Goal: Task Accomplishment & Management: Manage account settings

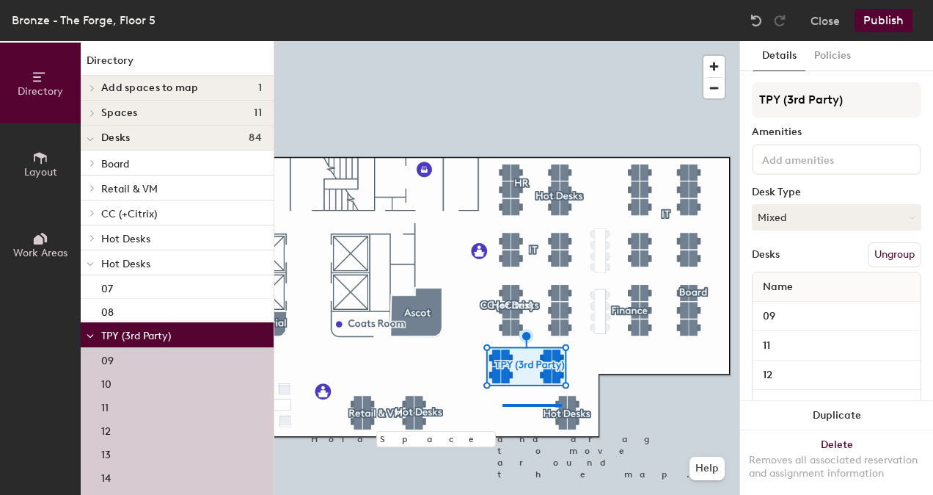
click at [501, 41] on div at bounding box center [506, 41] width 465 height 0
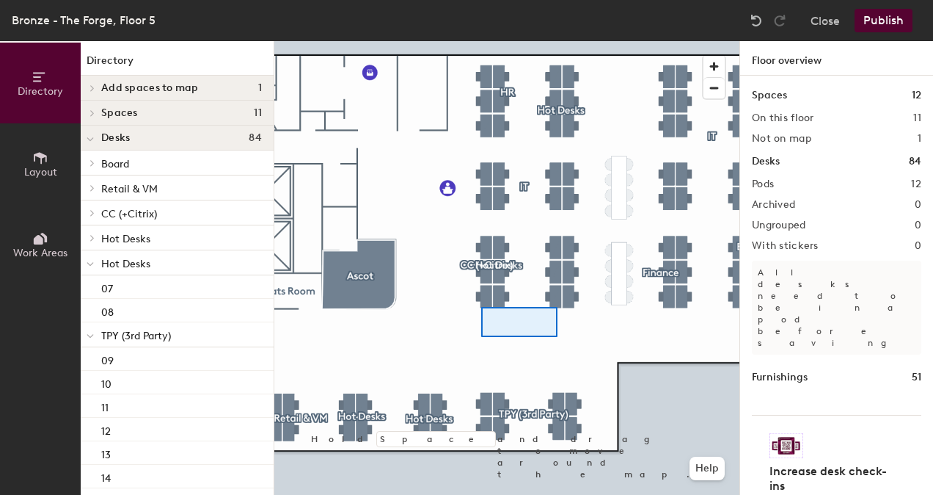
click at [554, 41] on div at bounding box center [506, 41] width 465 height 0
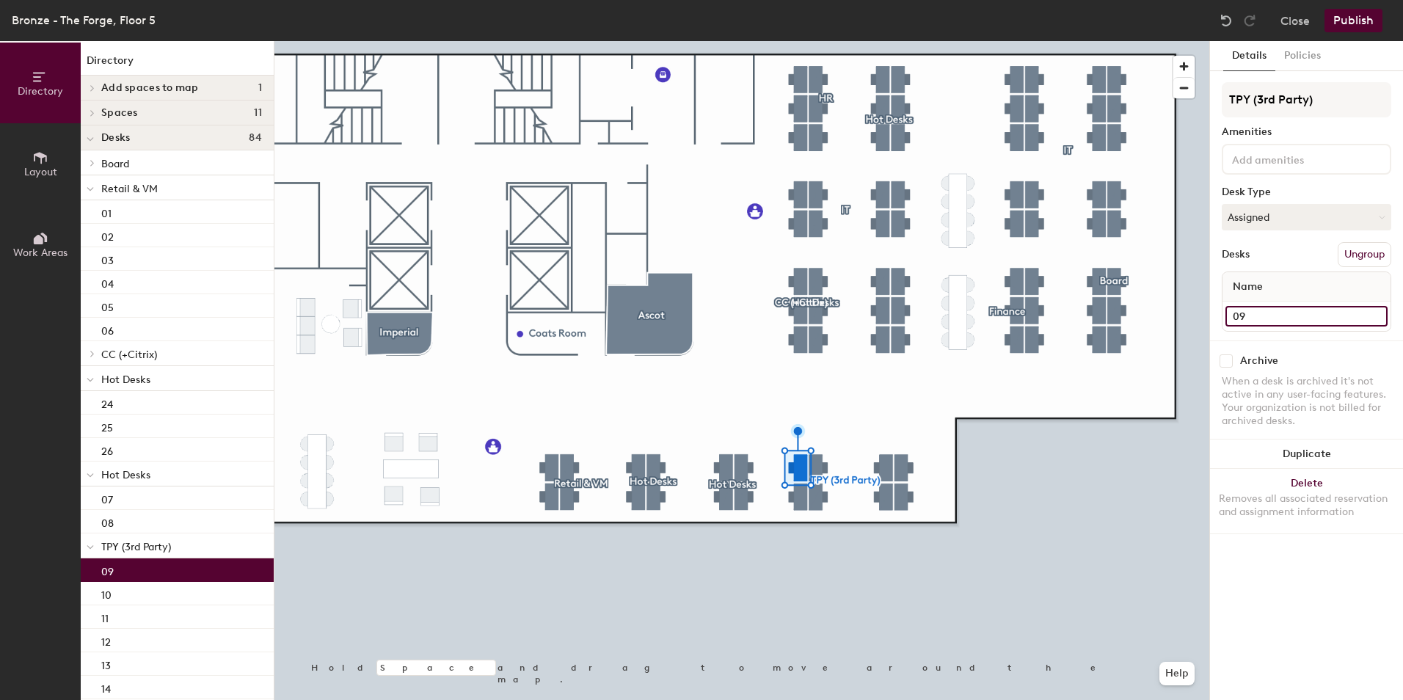
click at [933, 318] on input "09" at bounding box center [1306, 316] width 162 height 21
click at [933, 321] on input "09" at bounding box center [1306, 316] width 162 height 21
click at [798, 41] on div at bounding box center [741, 41] width 935 height 0
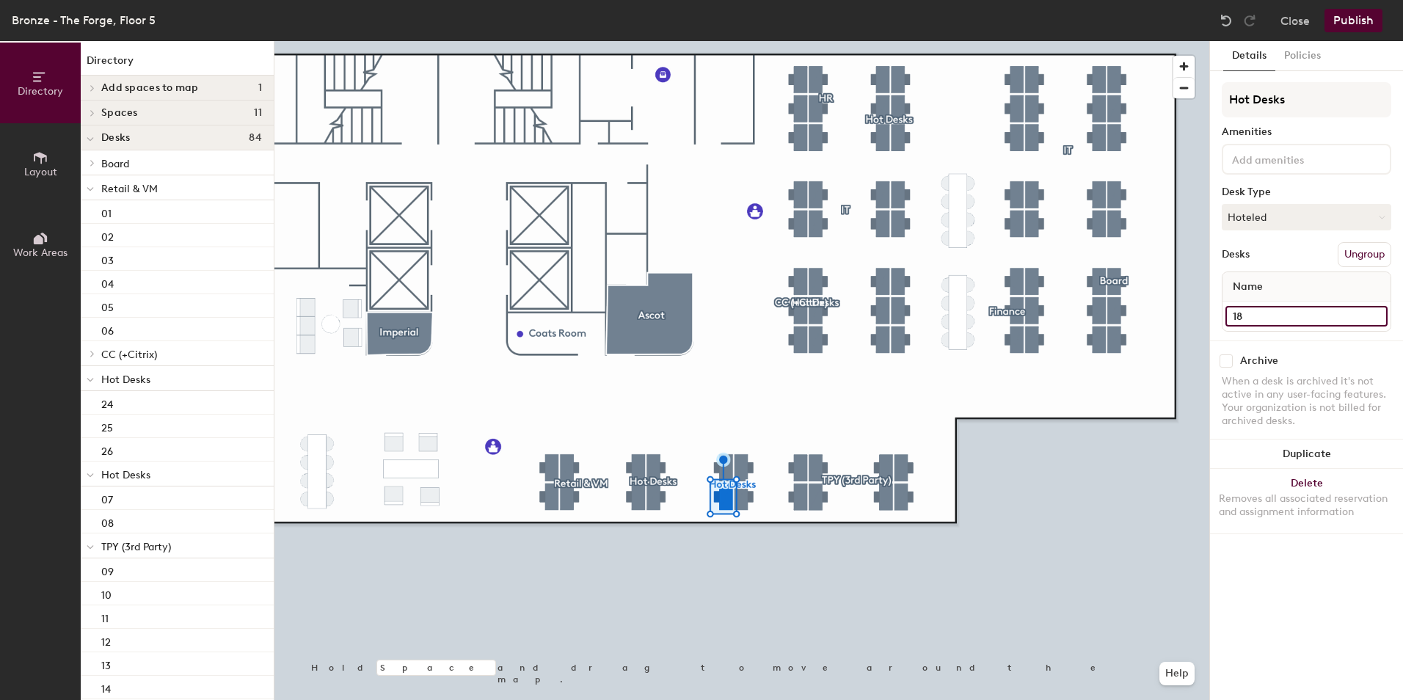
click at [1256, 311] on input "18" at bounding box center [1306, 316] width 162 height 21
type input "10"
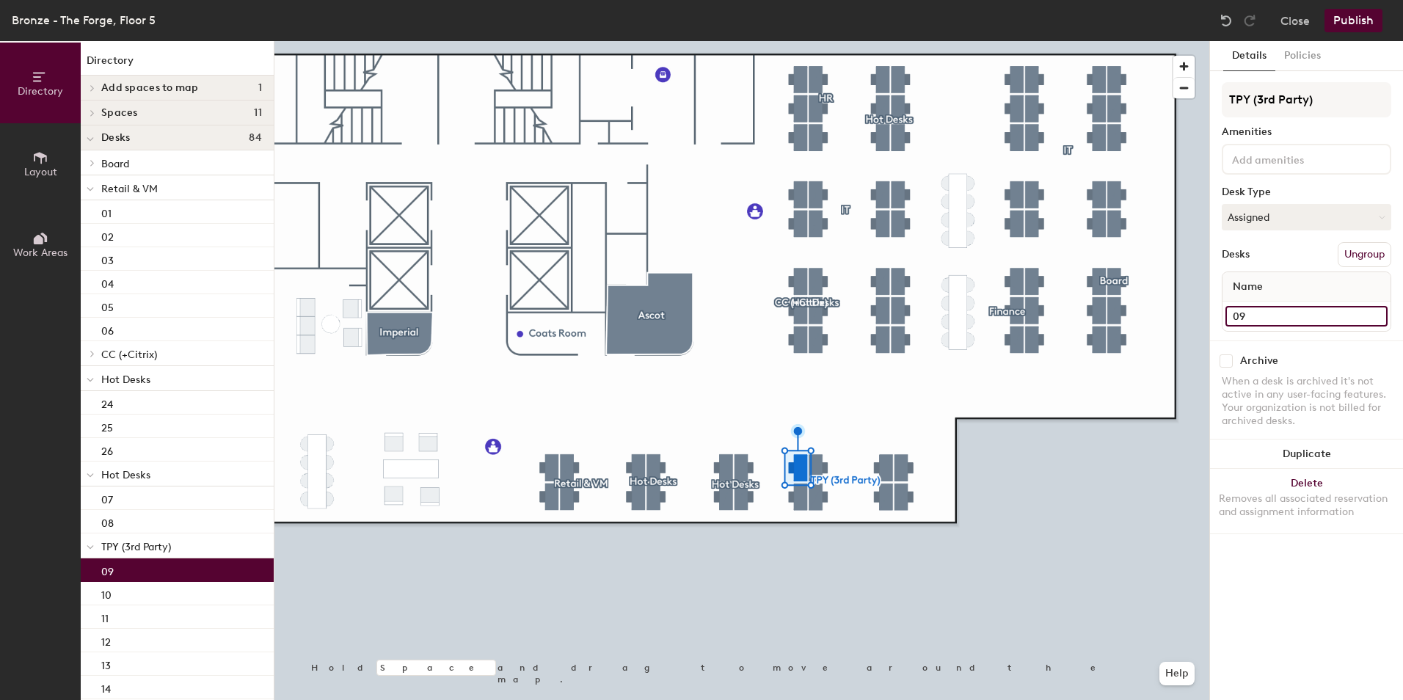
click at [1275, 313] on input "09" at bounding box center [1306, 316] width 162 height 21
type input "17"
click at [1283, 318] on input "10" at bounding box center [1306, 316] width 162 height 21
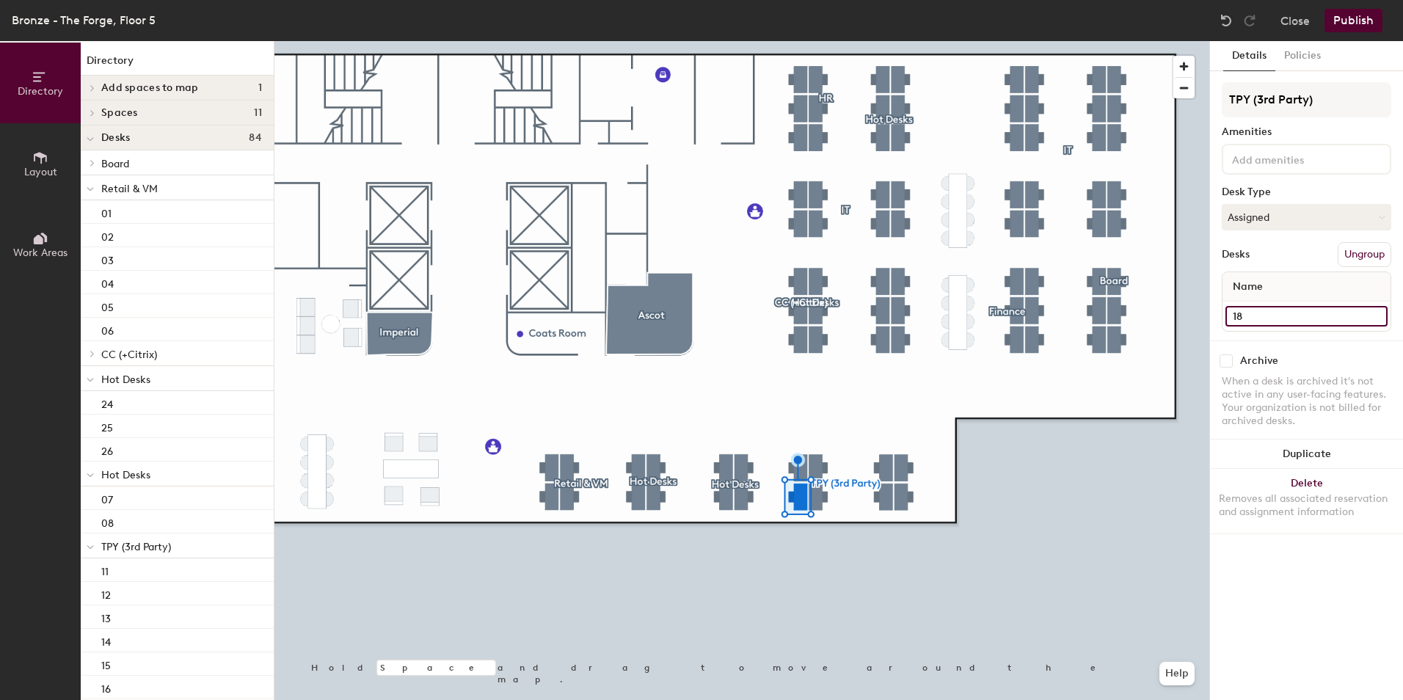
type input "18"
click at [1278, 310] on input "19" at bounding box center [1306, 316] width 162 height 21
type input "11"
click at [1299, 316] on input "20" at bounding box center [1306, 316] width 162 height 21
type input "12"
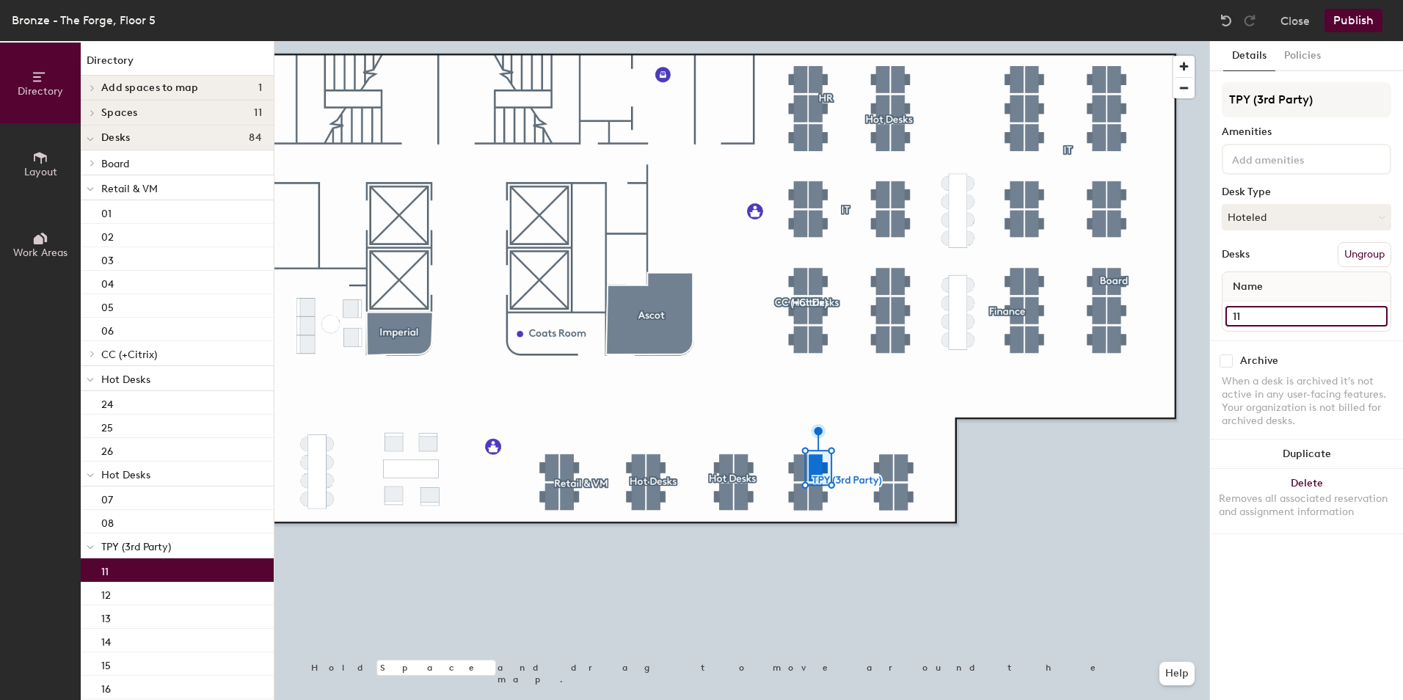
click at [1264, 317] on input "11" at bounding box center [1306, 316] width 162 height 21
type input "19"
click at [1264, 318] on input "12" at bounding box center [1306, 316] width 162 height 21
type input "1"
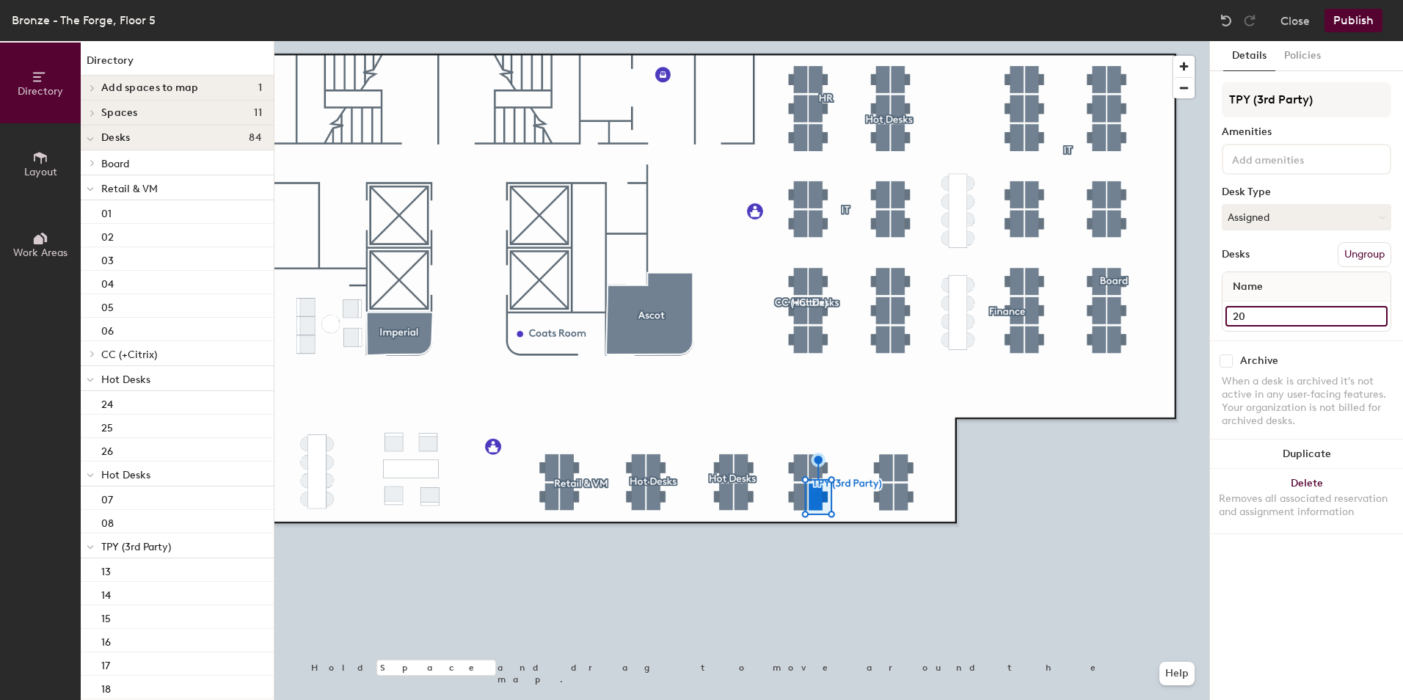
type input "20"
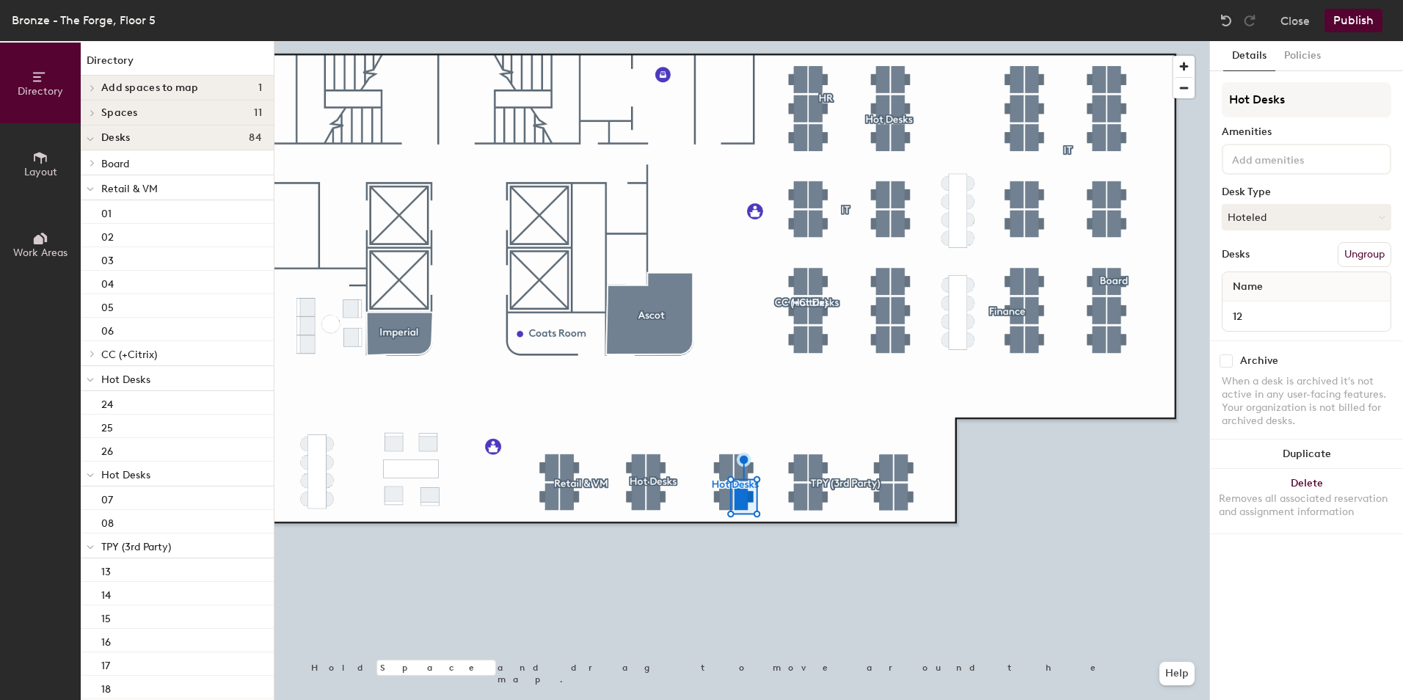
click at [798, 41] on div at bounding box center [741, 41] width 935 height 0
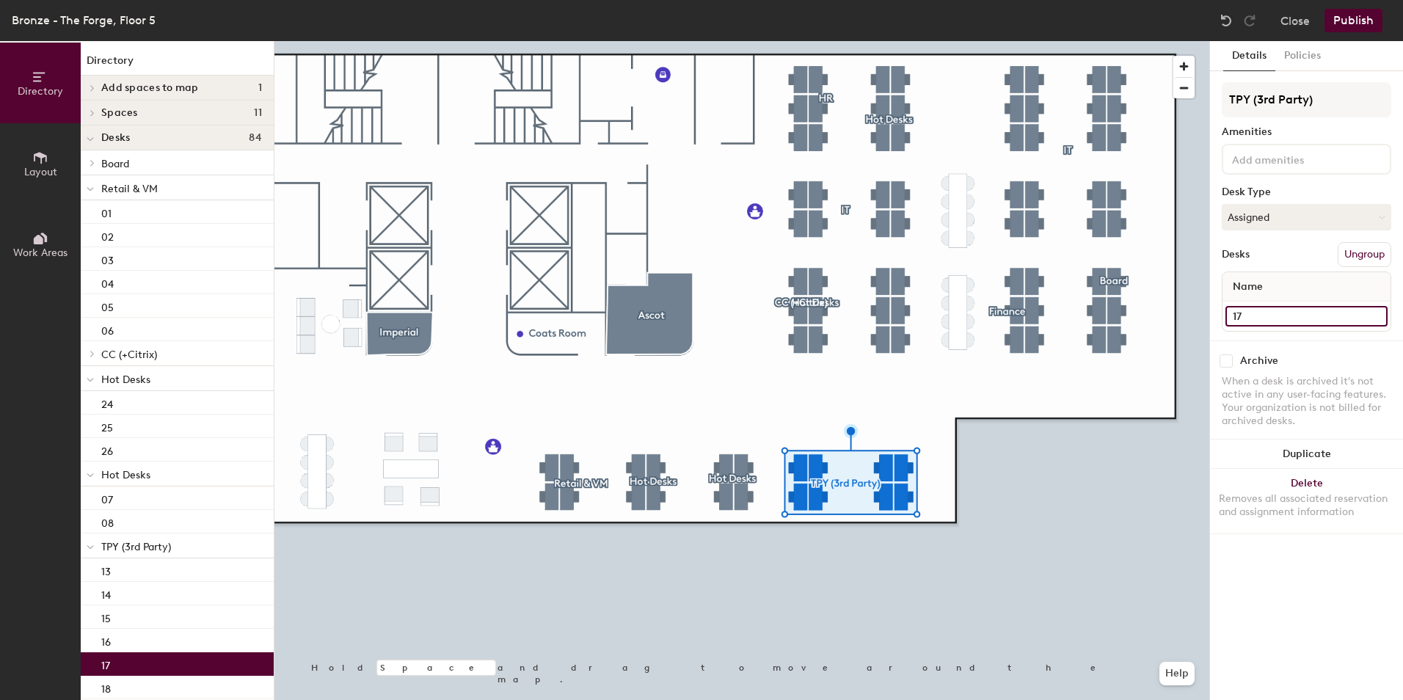
click at [1270, 318] on input "17" at bounding box center [1306, 316] width 162 height 21
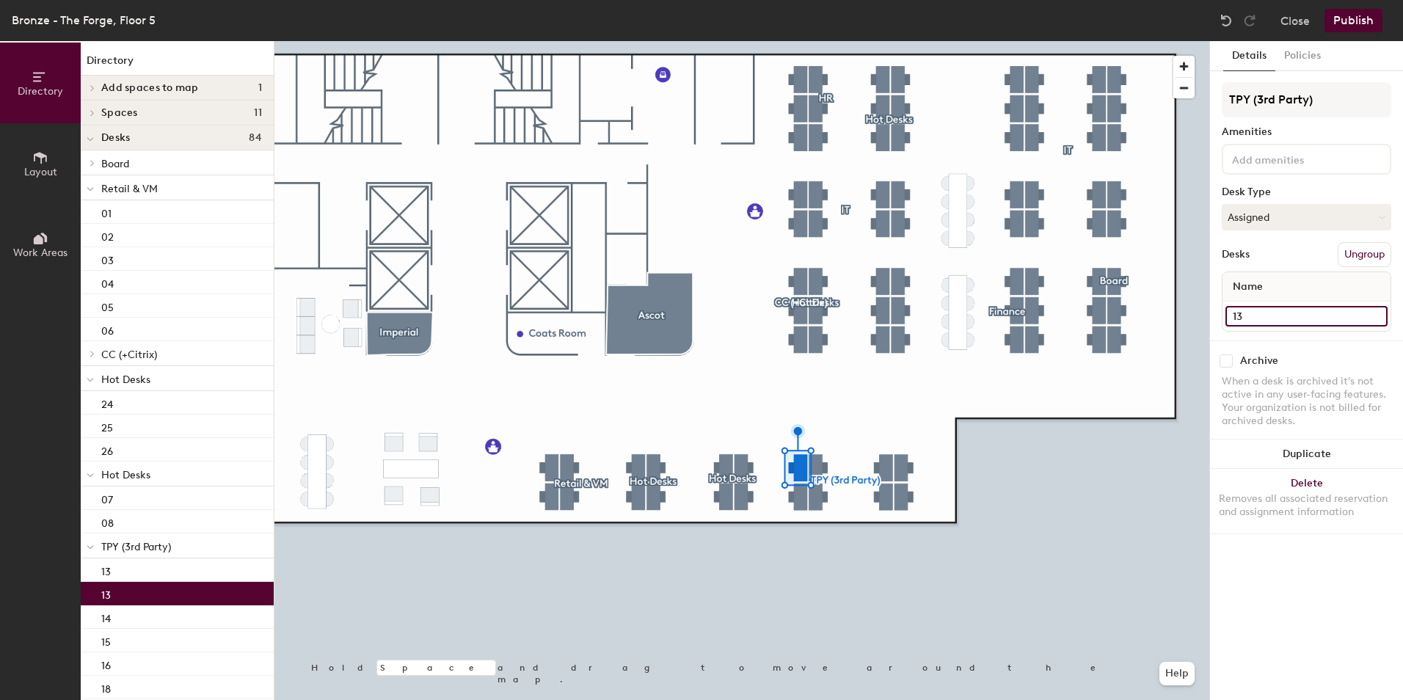
type input "13"
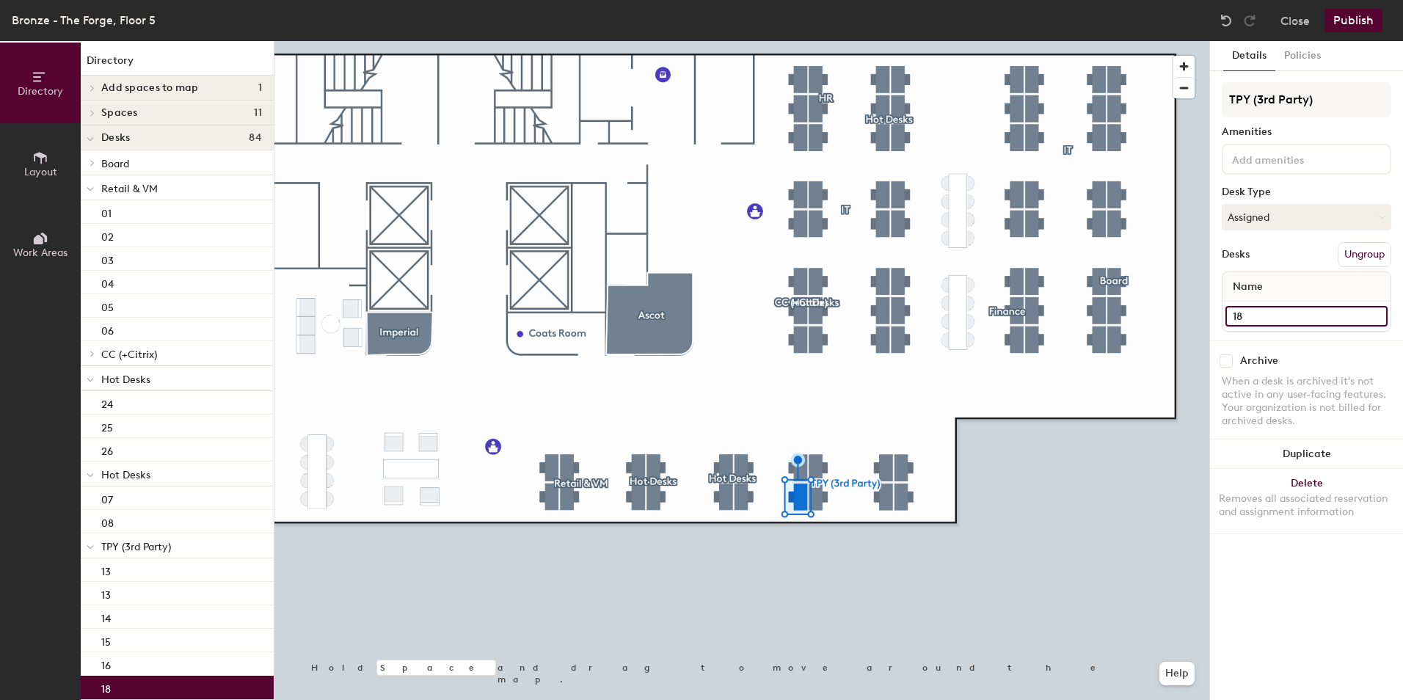
click at [1265, 313] on input "18" at bounding box center [1306, 316] width 162 height 21
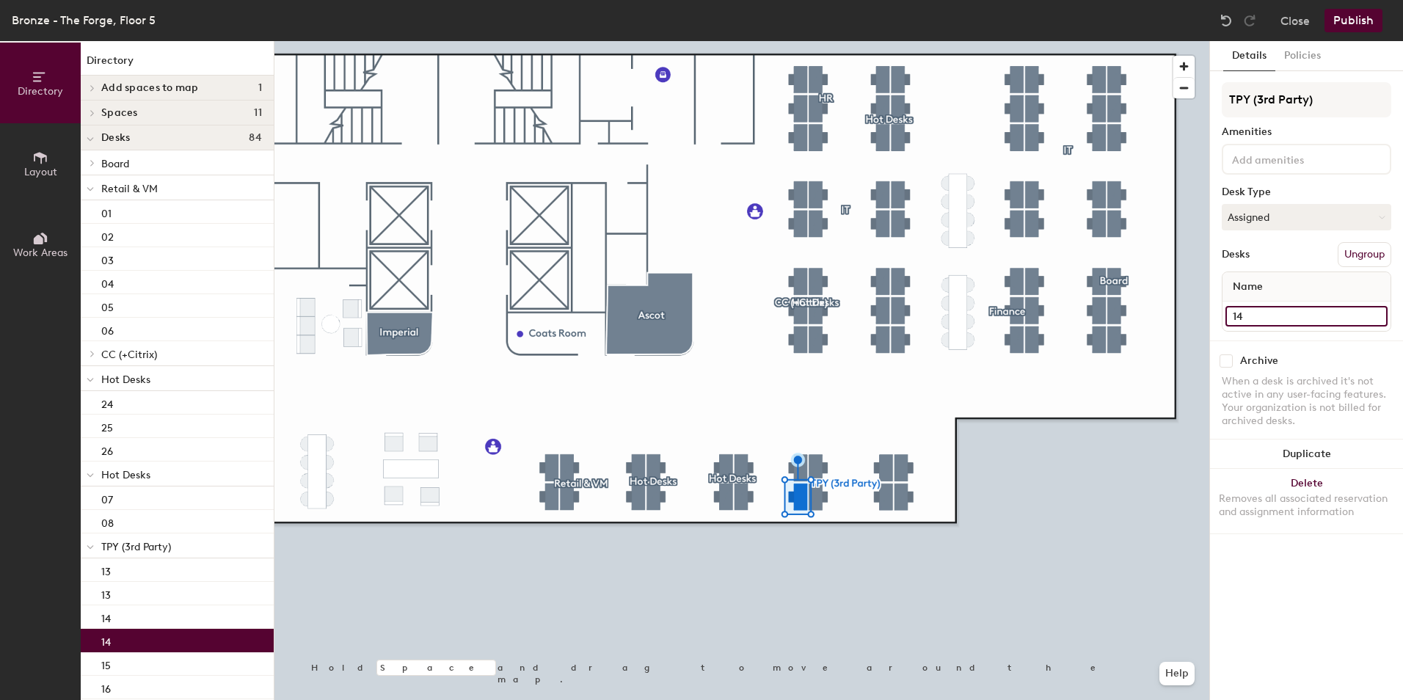
type input "14"
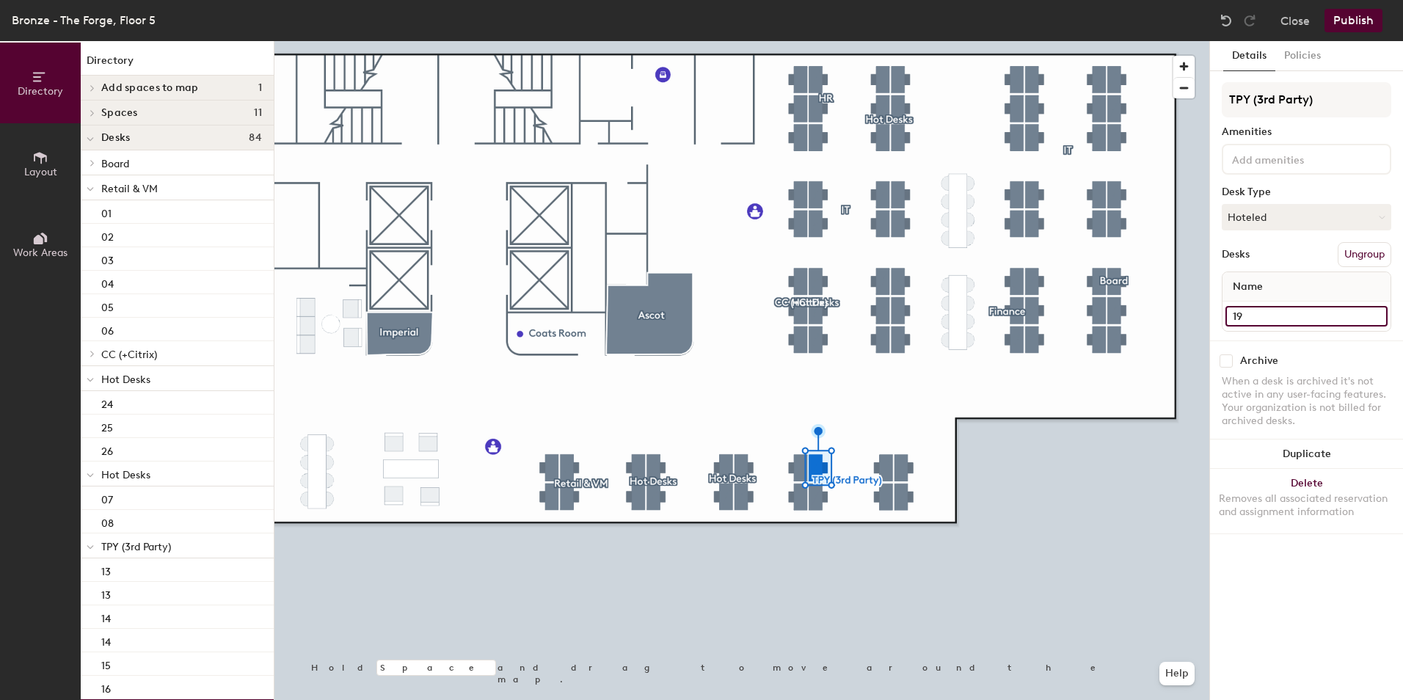
click at [1276, 310] on input "19" at bounding box center [1306, 316] width 162 height 21
type input "15"
click at [1272, 314] on input "20" at bounding box center [1306, 316] width 162 height 21
type input "16"
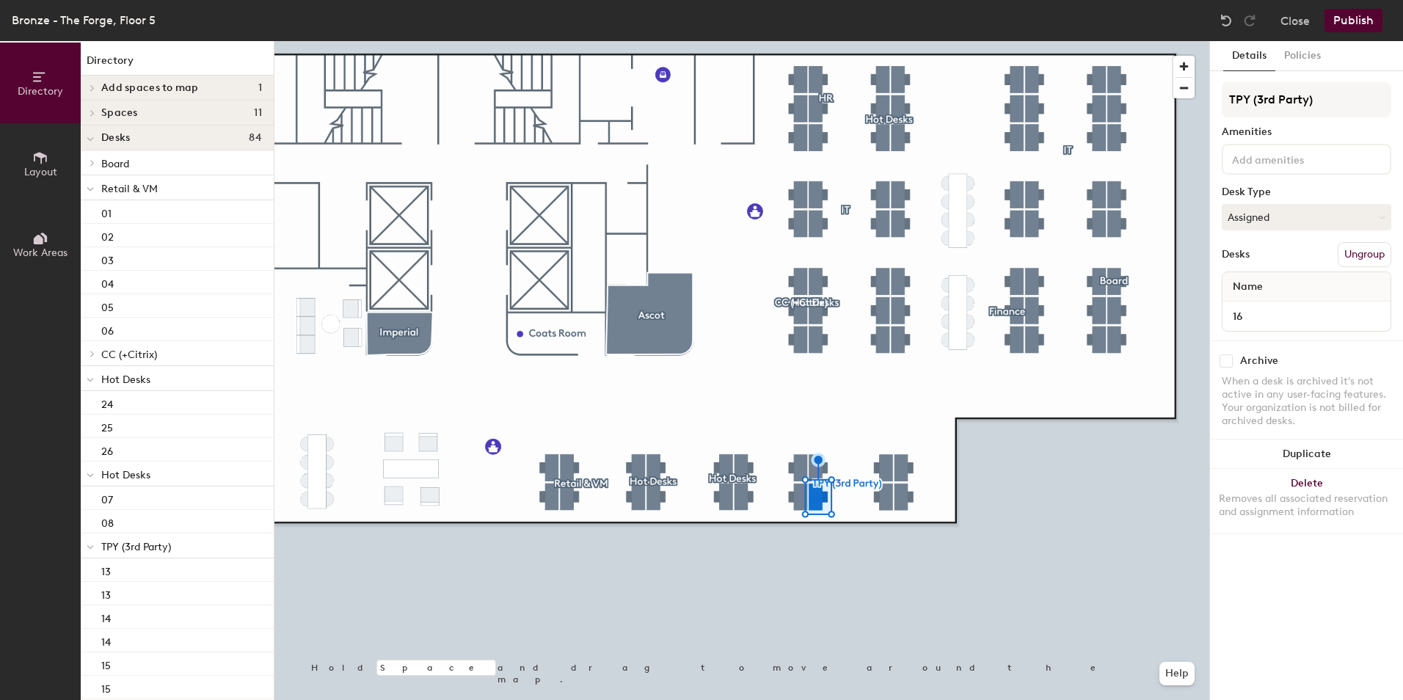
click at [851, 41] on div at bounding box center [741, 41] width 935 height 0
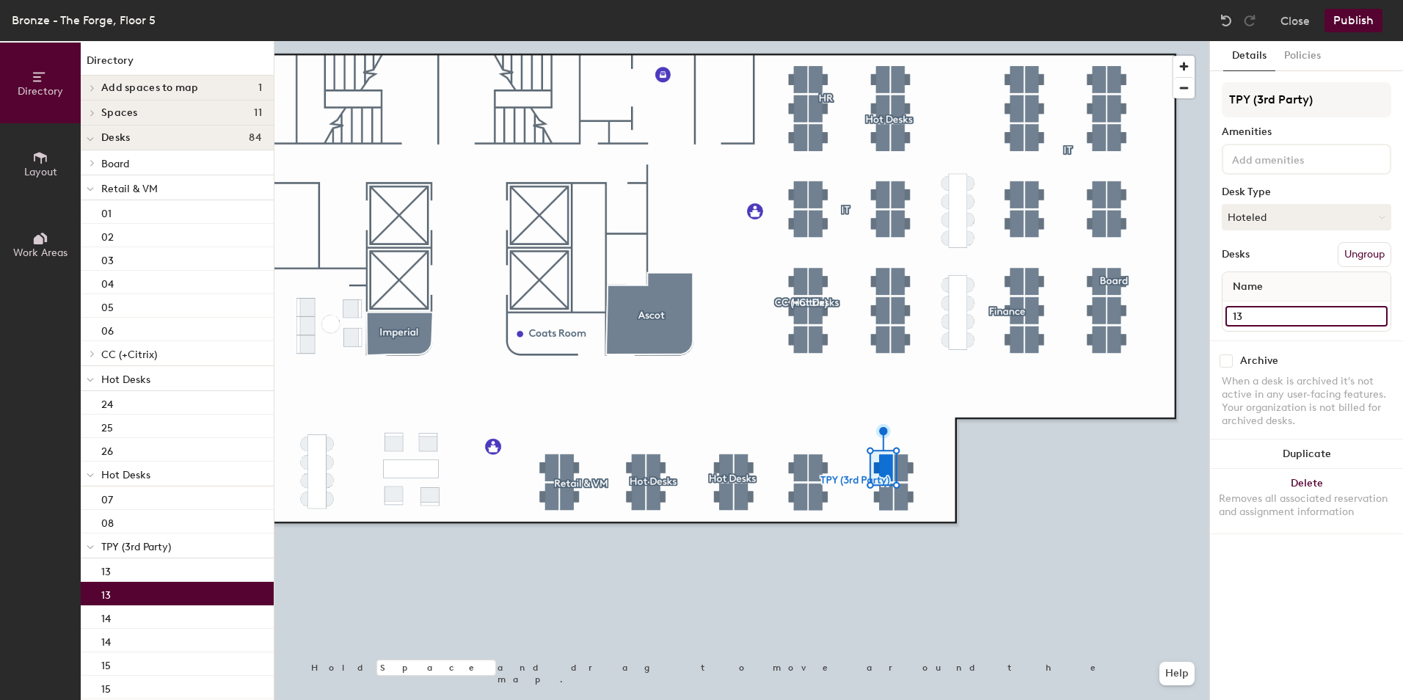
click at [1256, 321] on input "13" at bounding box center [1306, 316] width 162 height 21
type input "17"
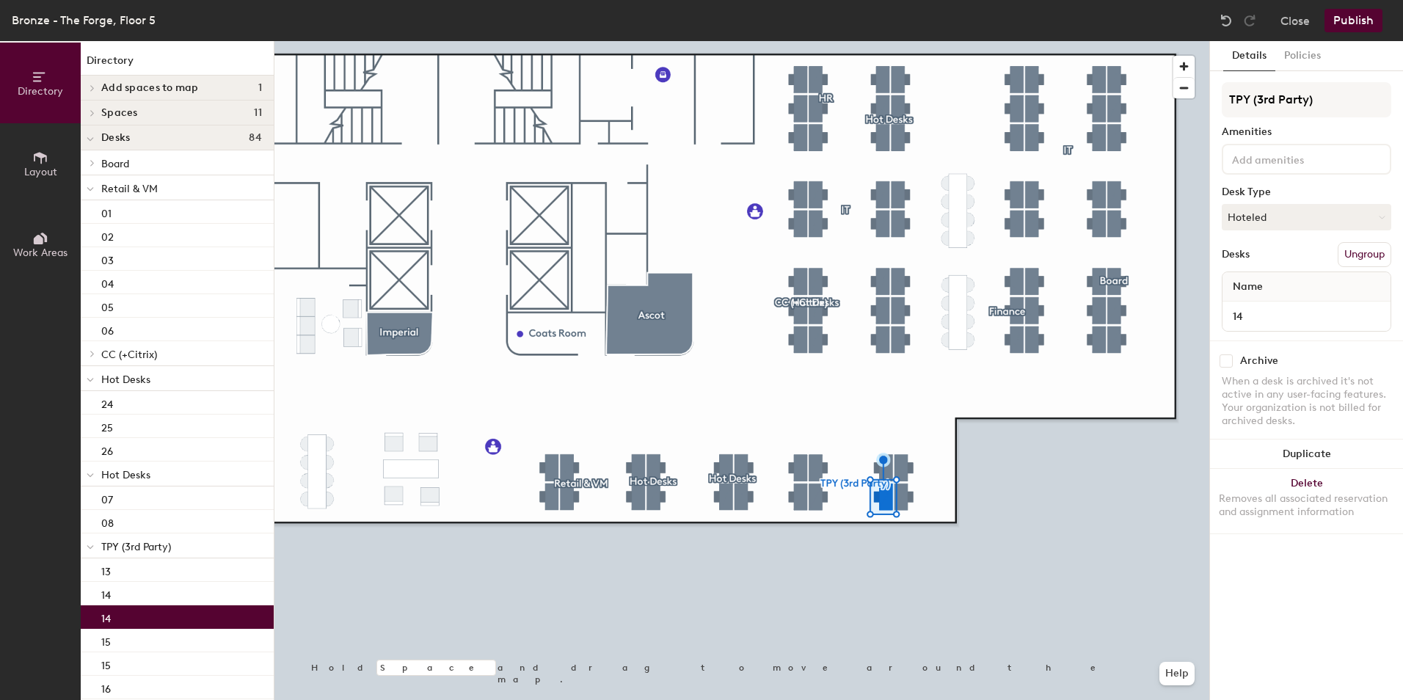
click at [1282, 305] on div "14" at bounding box center [1307, 316] width 168 height 29
click at [1276, 316] on input "14" at bounding box center [1306, 316] width 162 height 21
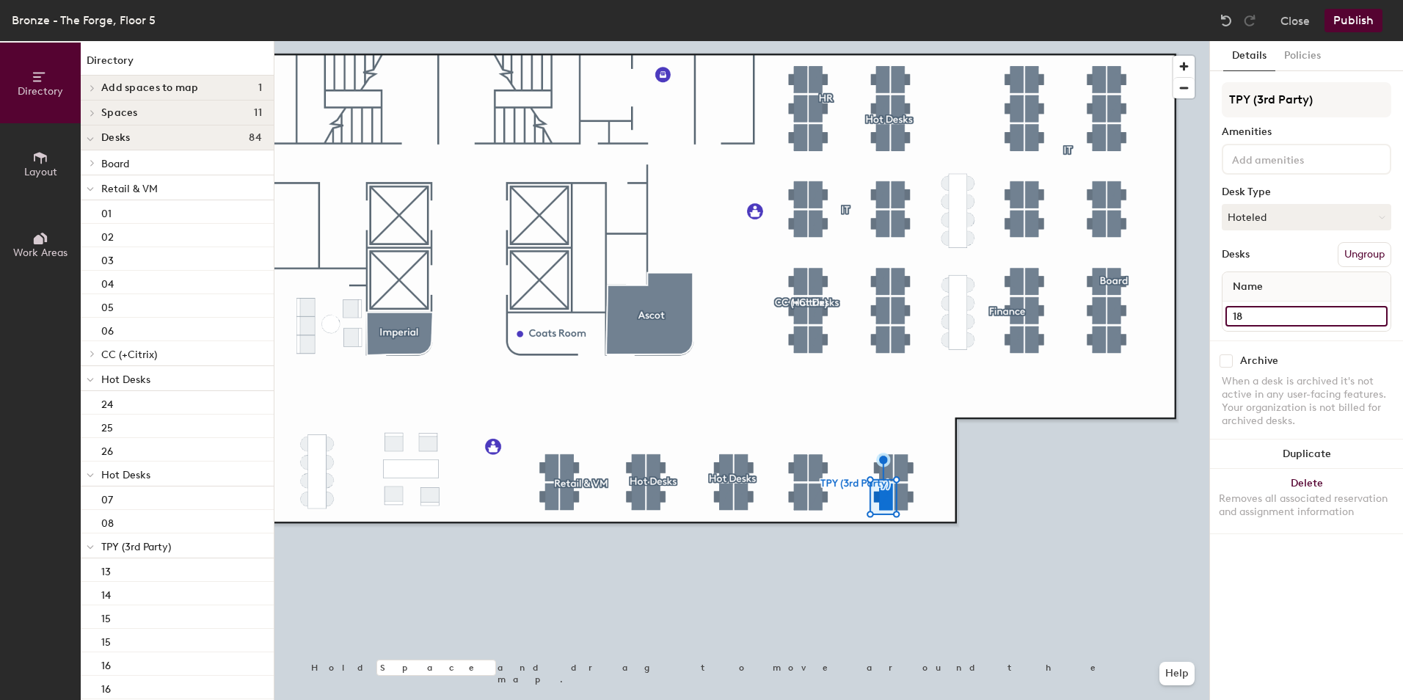
type input "18"
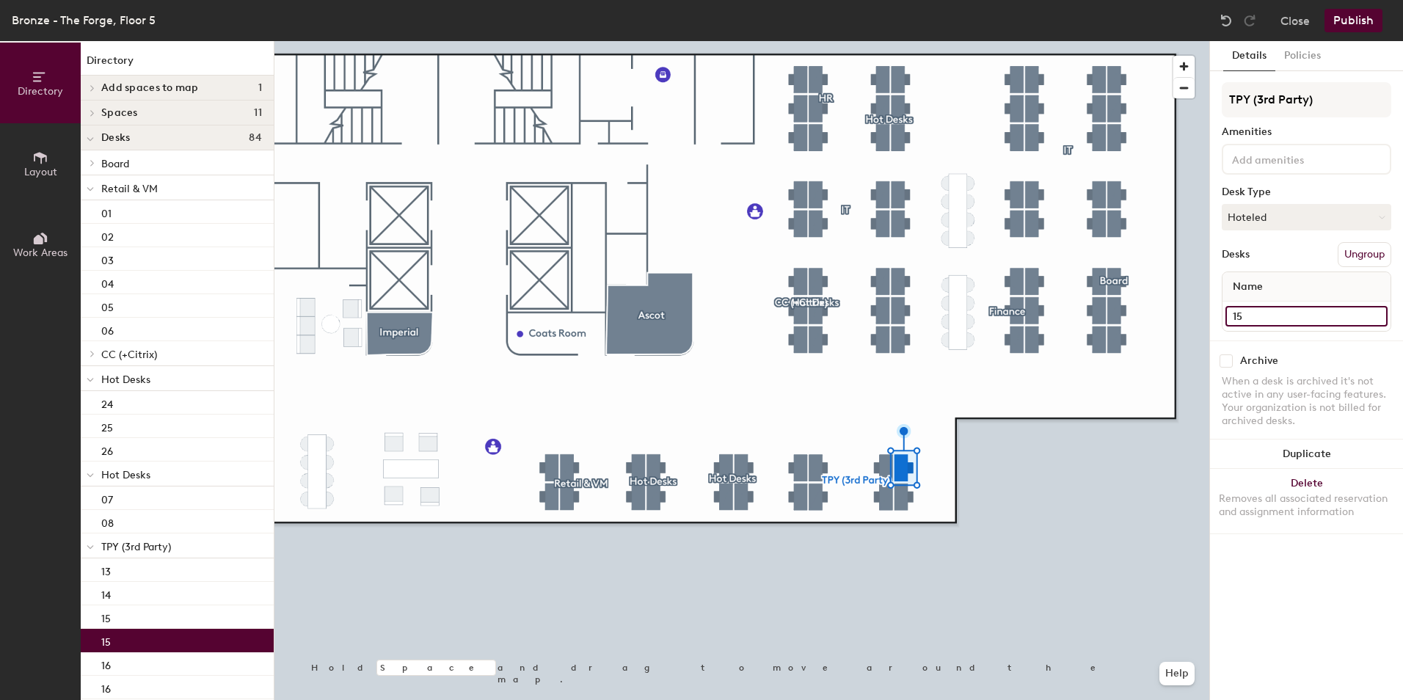
click at [1267, 319] on input "15" at bounding box center [1306, 316] width 162 height 21
type input "19"
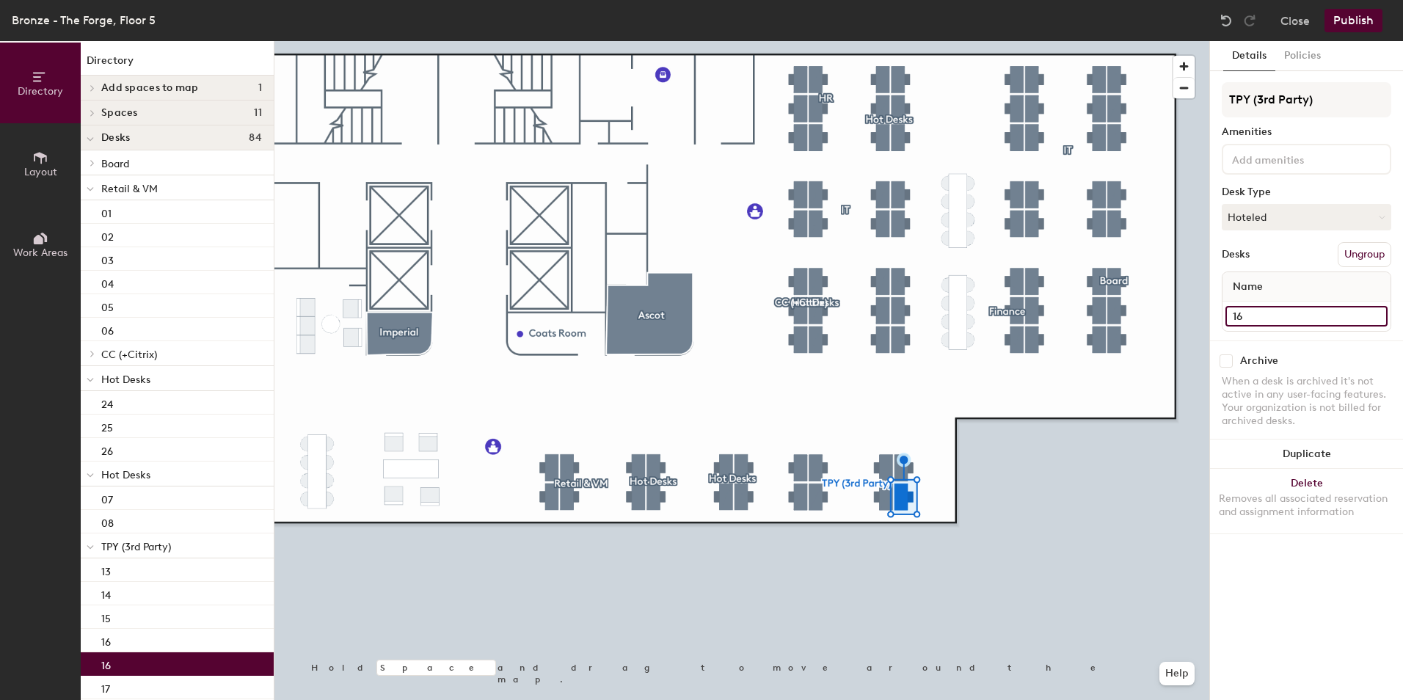
click at [1281, 322] on input "16" at bounding box center [1306, 316] width 162 height 21
type input "20"
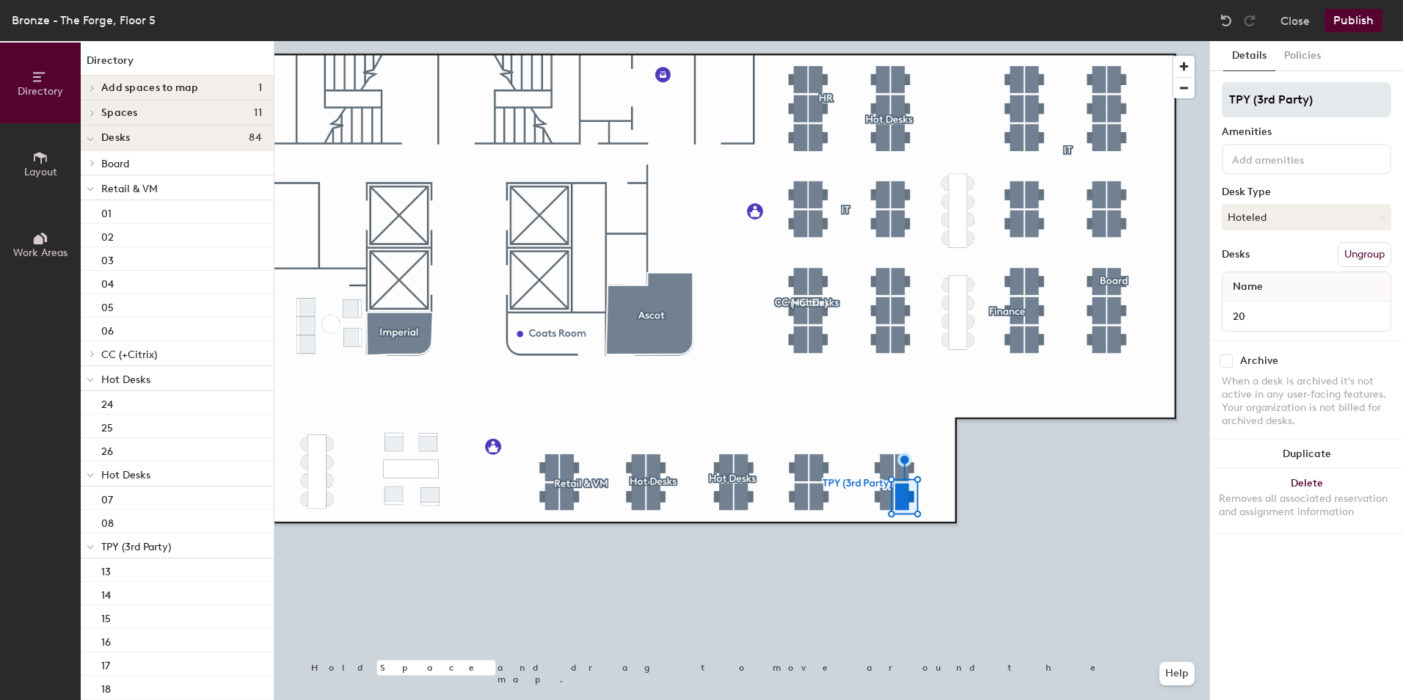
click at [822, 41] on div at bounding box center [741, 41] width 935 height 0
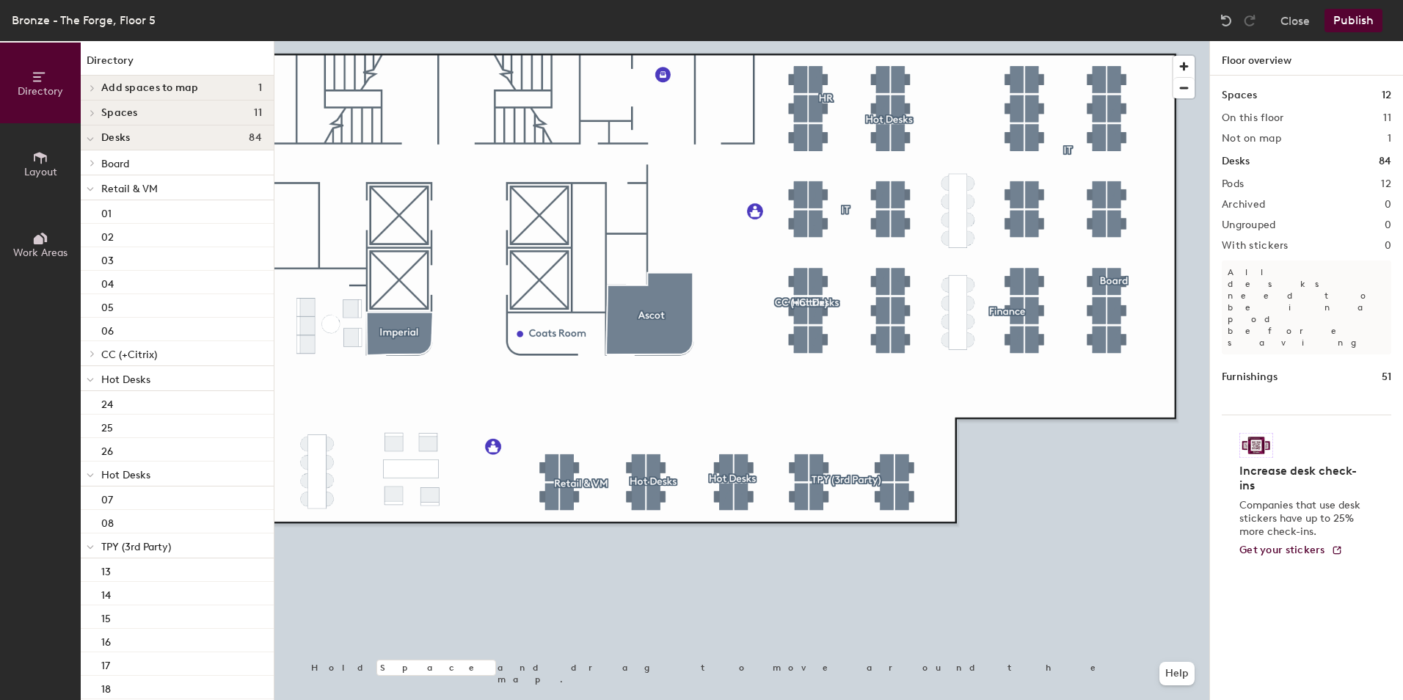
click at [1341, 21] on button "Publish" at bounding box center [1354, 20] width 58 height 23
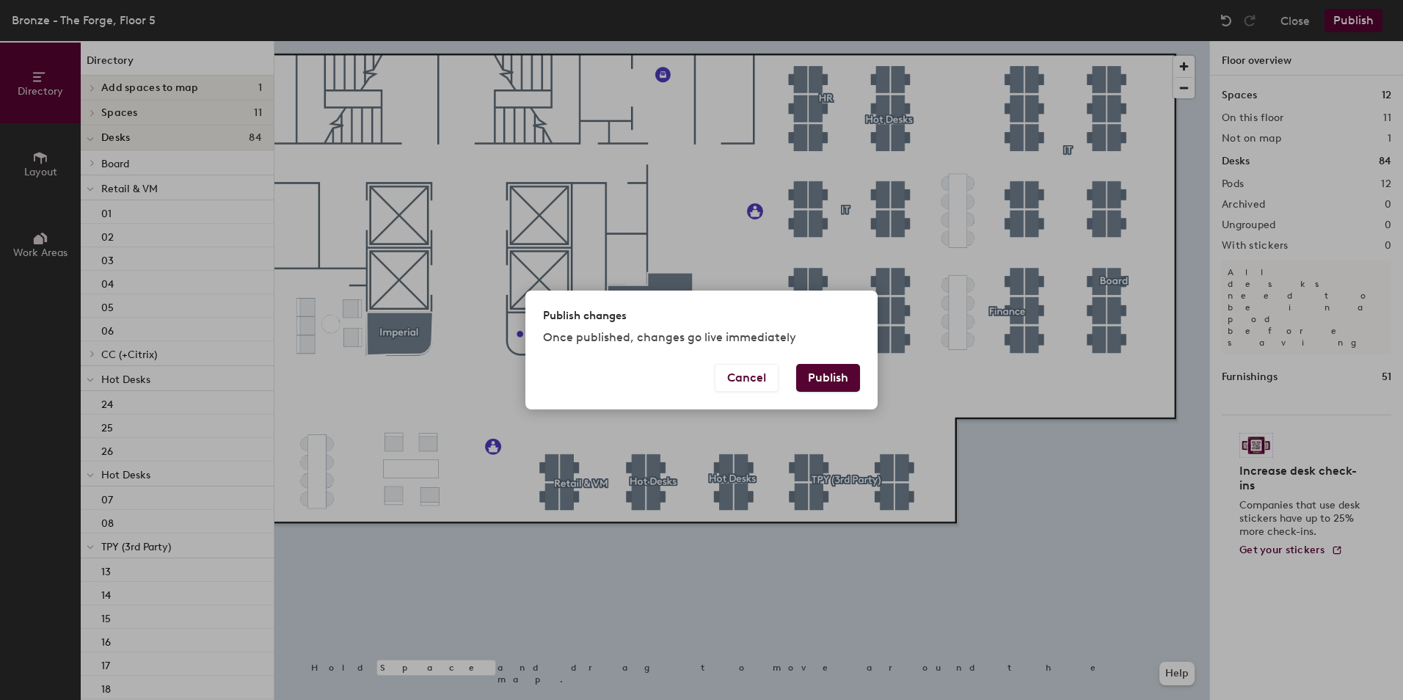
click at [817, 376] on button "Publish" at bounding box center [828, 378] width 64 height 28
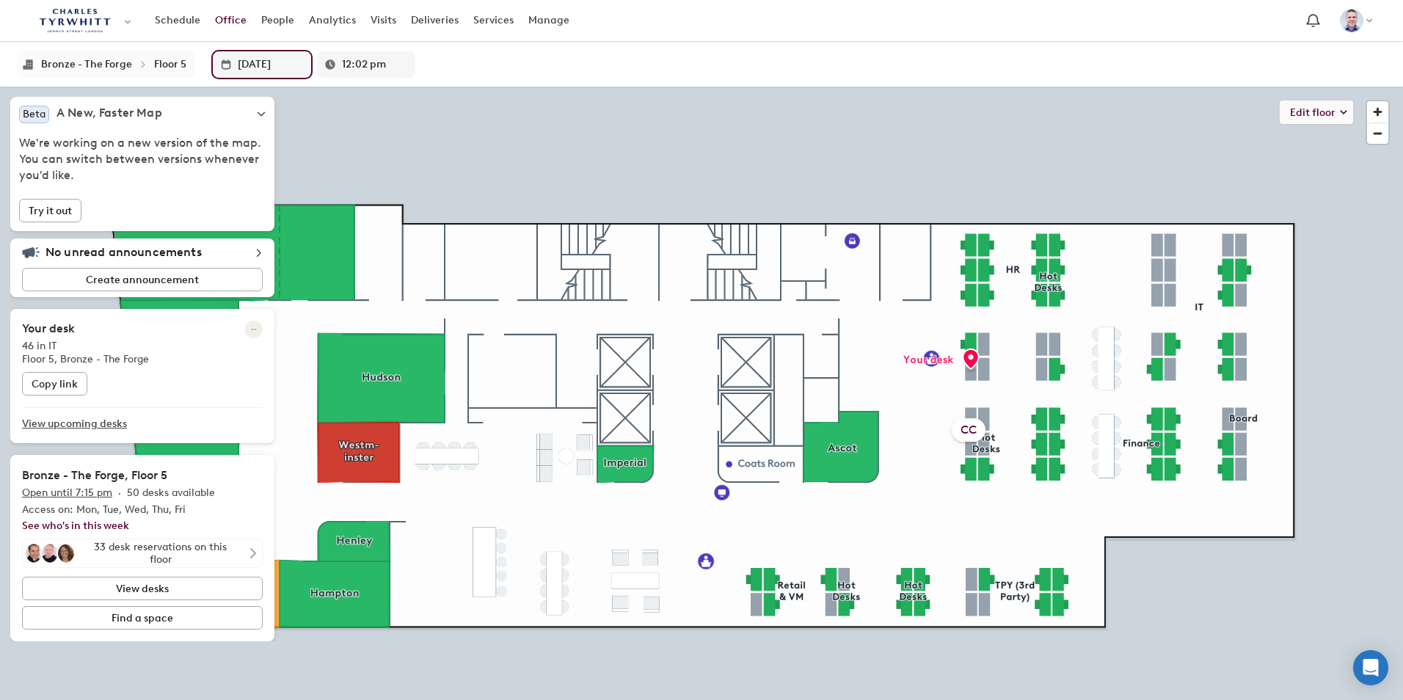
click at [238, 62] on input "09/19/2025" at bounding box center [271, 64] width 66 height 26
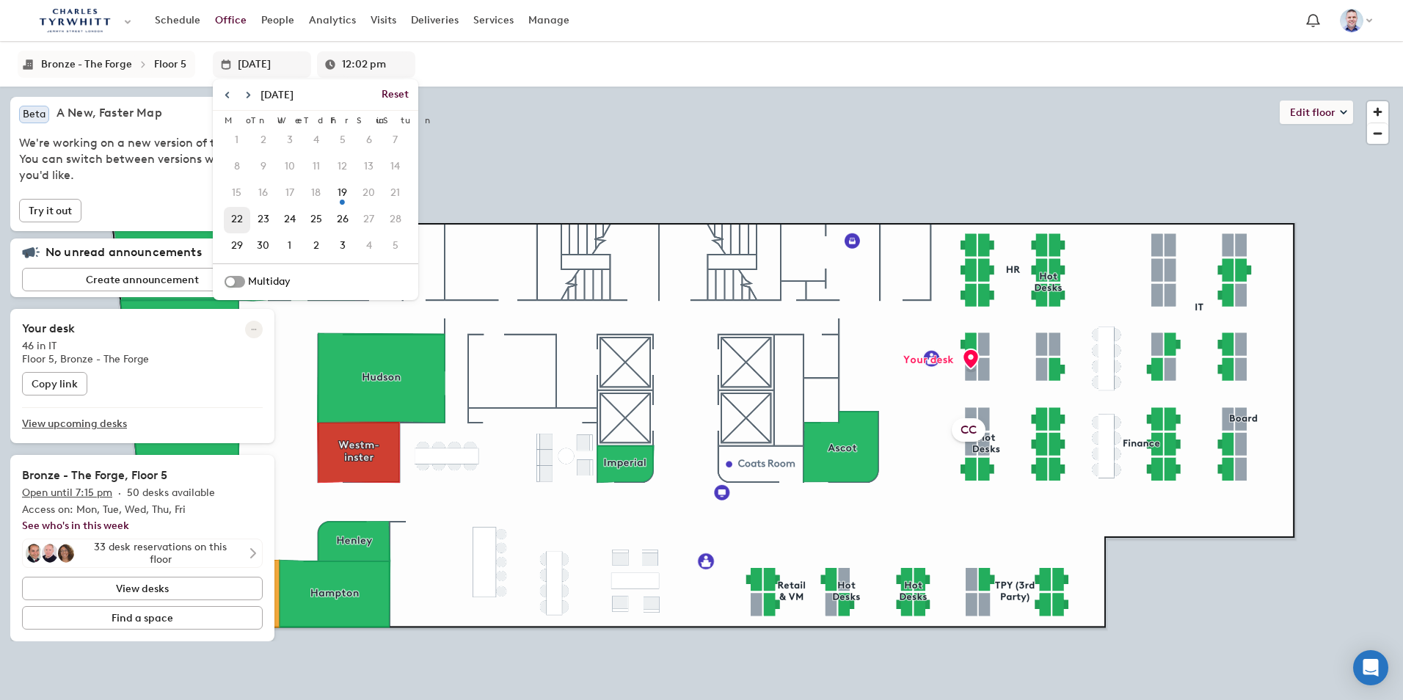
click at [242, 219] on span "22" at bounding box center [236, 219] width 23 height 25
type input "Sep 22"
type input "7:15 am"
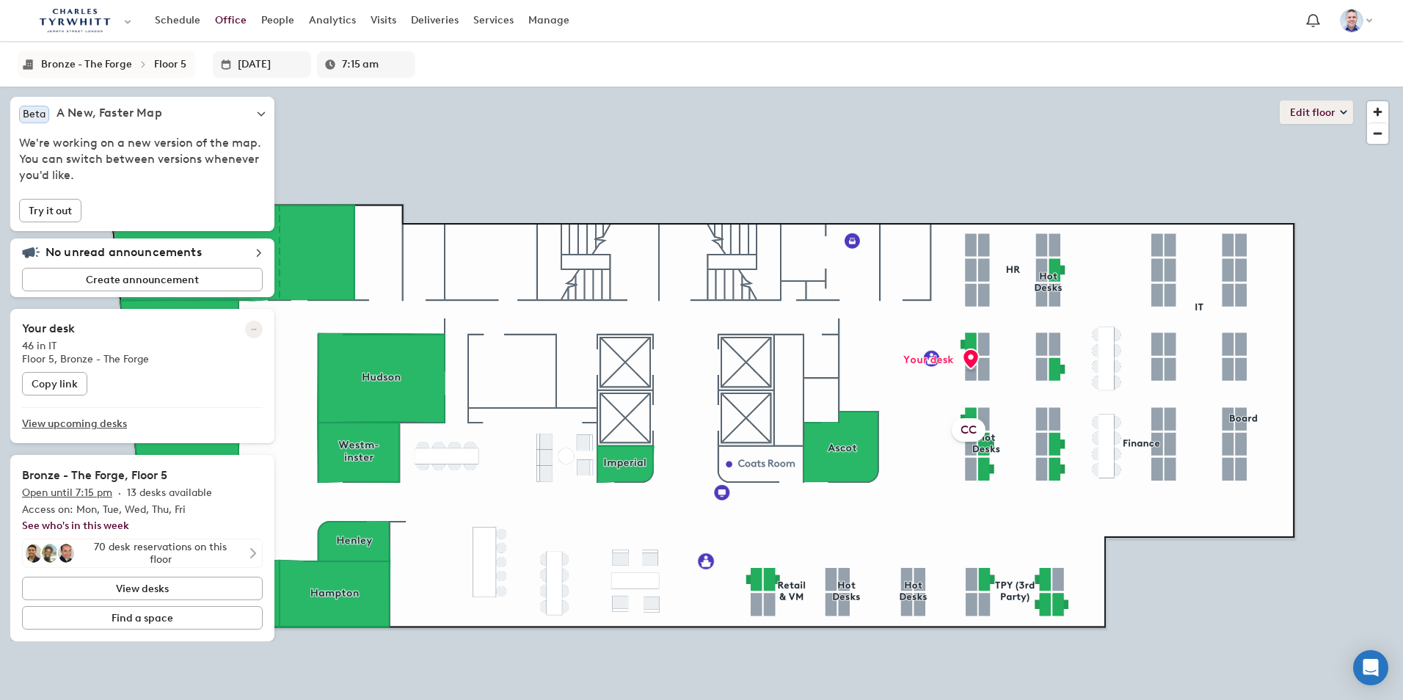
click at [1332, 108] on button "Edit floor" at bounding box center [1316, 112] width 73 height 23
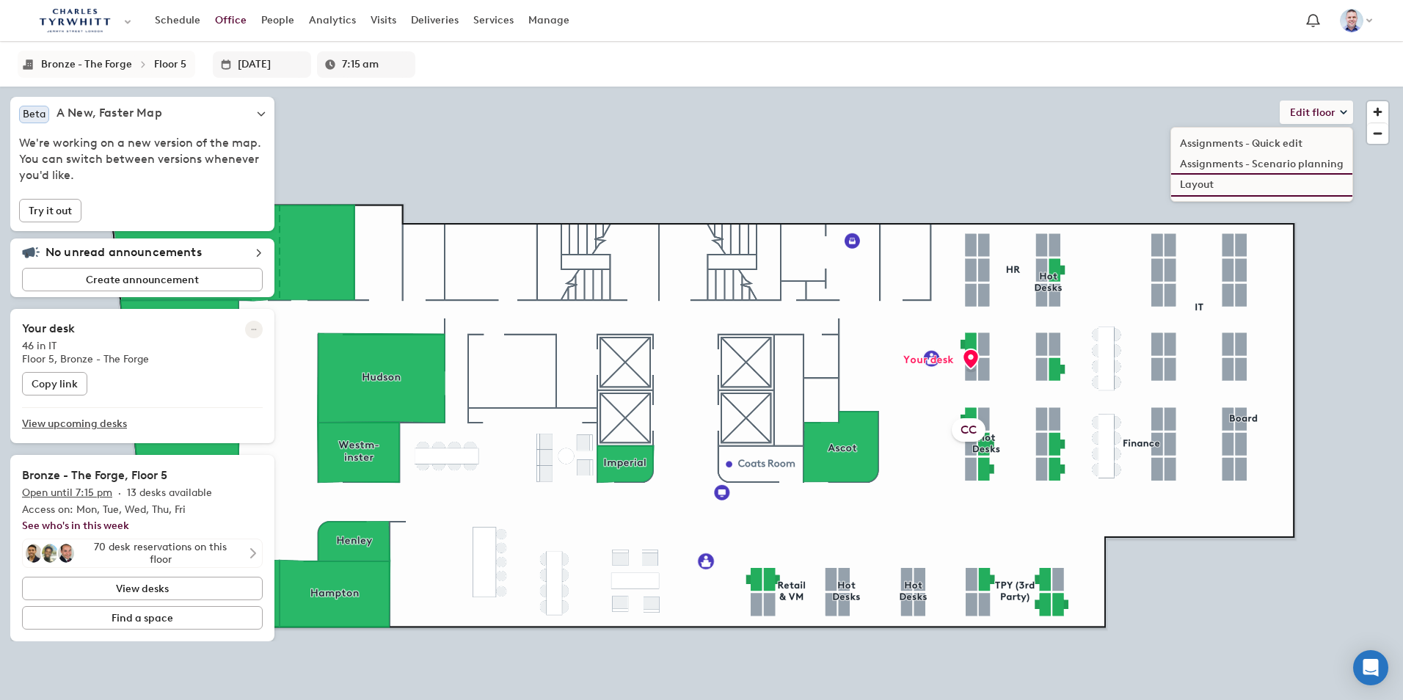
click at [1206, 184] on li "Layout" at bounding box center [1261, 185] width 181 height 21
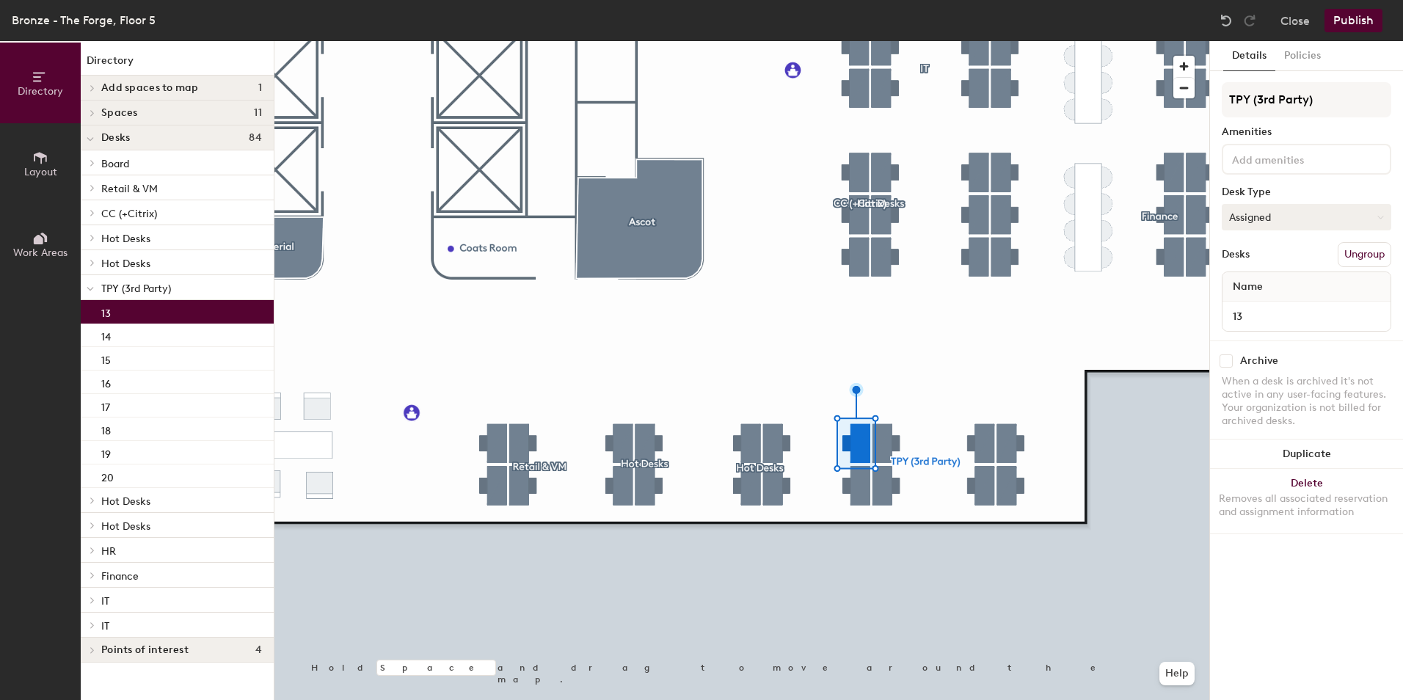
click at [1275, 214] on button "Assigned" at bounding box center [1307, 217] width 170 height 26
click at [1260, 299] on div "Hoteled" at bounding box center [1296, 307] width 147 height 22
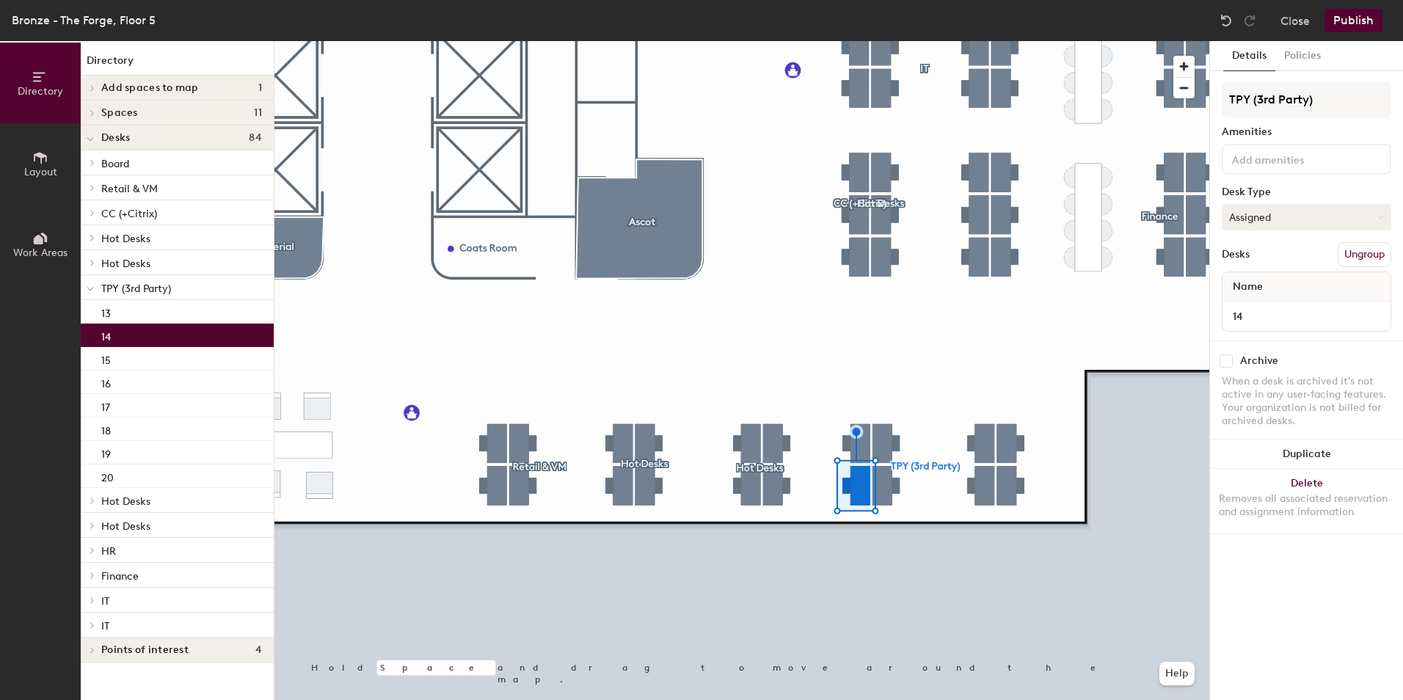
click at [1269, 219] on button "Assigned" at bounding box center [1307, 217] width 170 height 26
click at [1253, 307] on div "Hoteled" at bounding box center [1296, 307] width 147 height 22
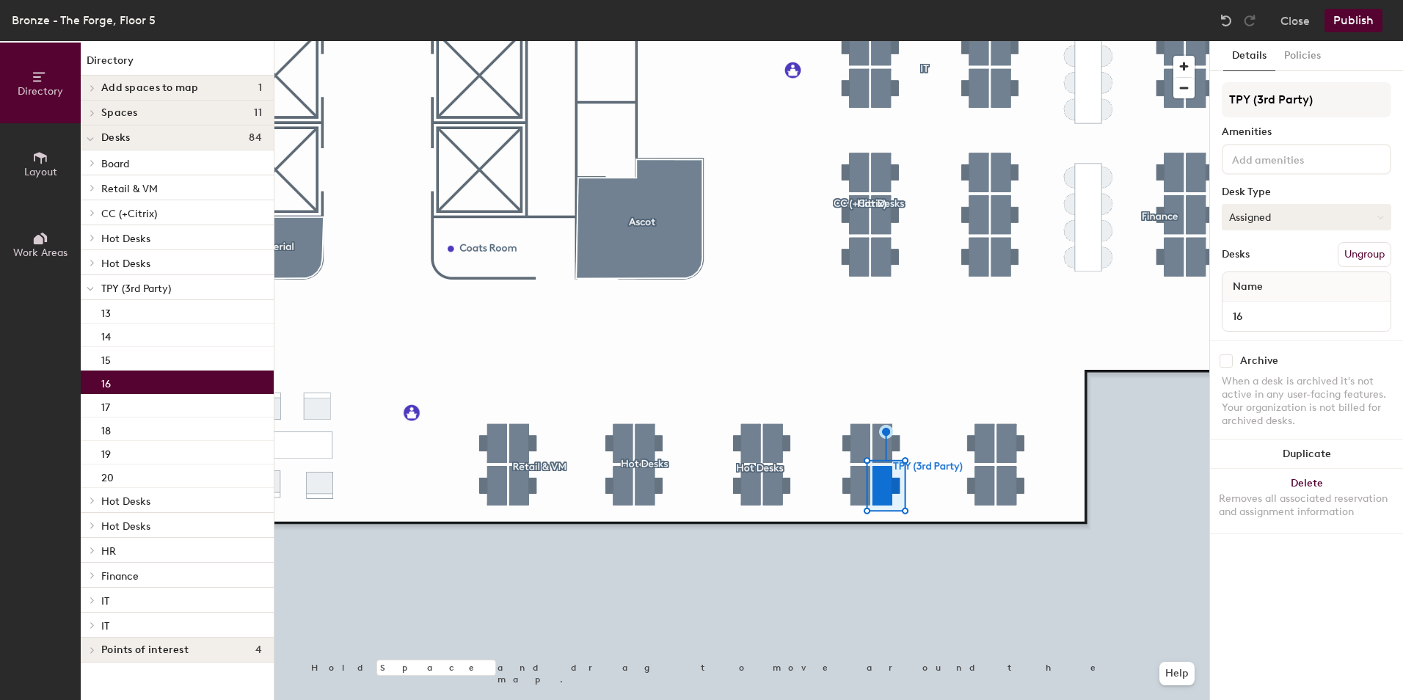
click at [1275, 216] on button "Assigned" at bounding box center [1307, 217] width 170 height 26
click at [1250, 304] on div "Hoteled" at bounding box center [1296, 307] width 147 height 22
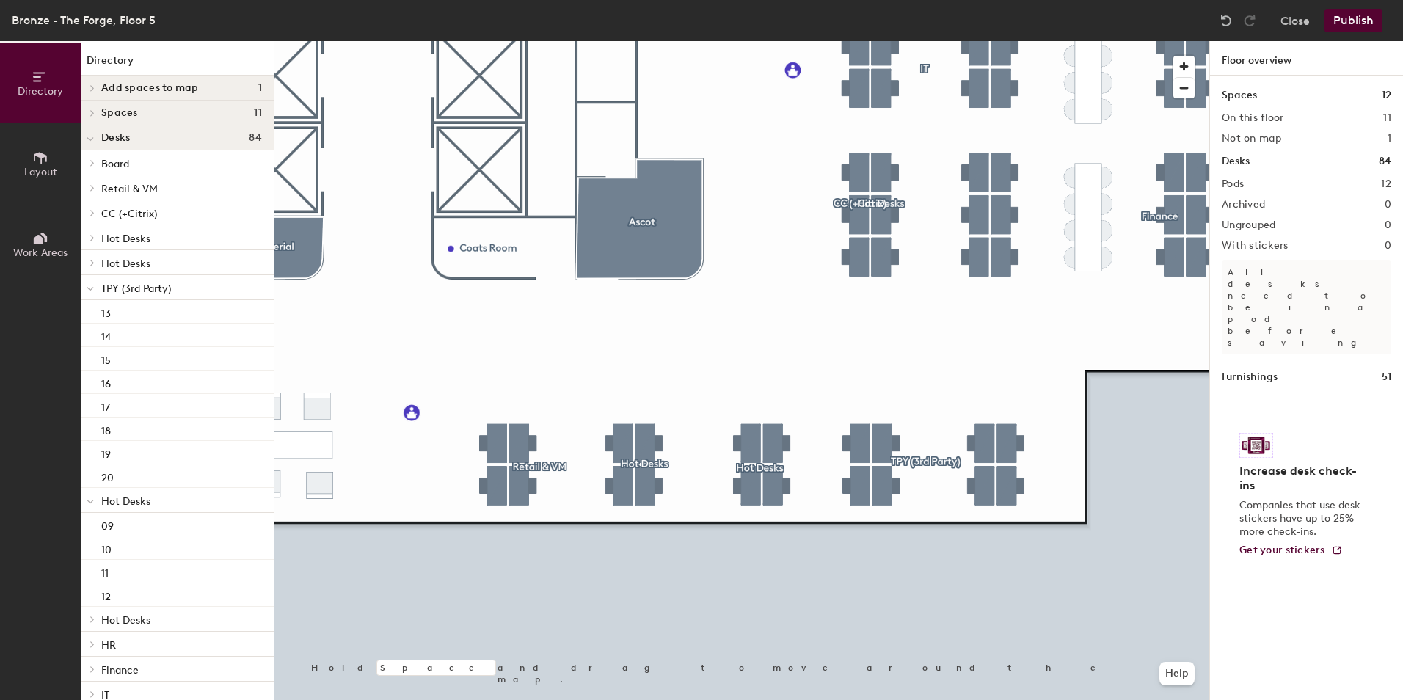
click at [1352, 15] on button "Publish" at bounding box center [1354, 20] width 58 height 23
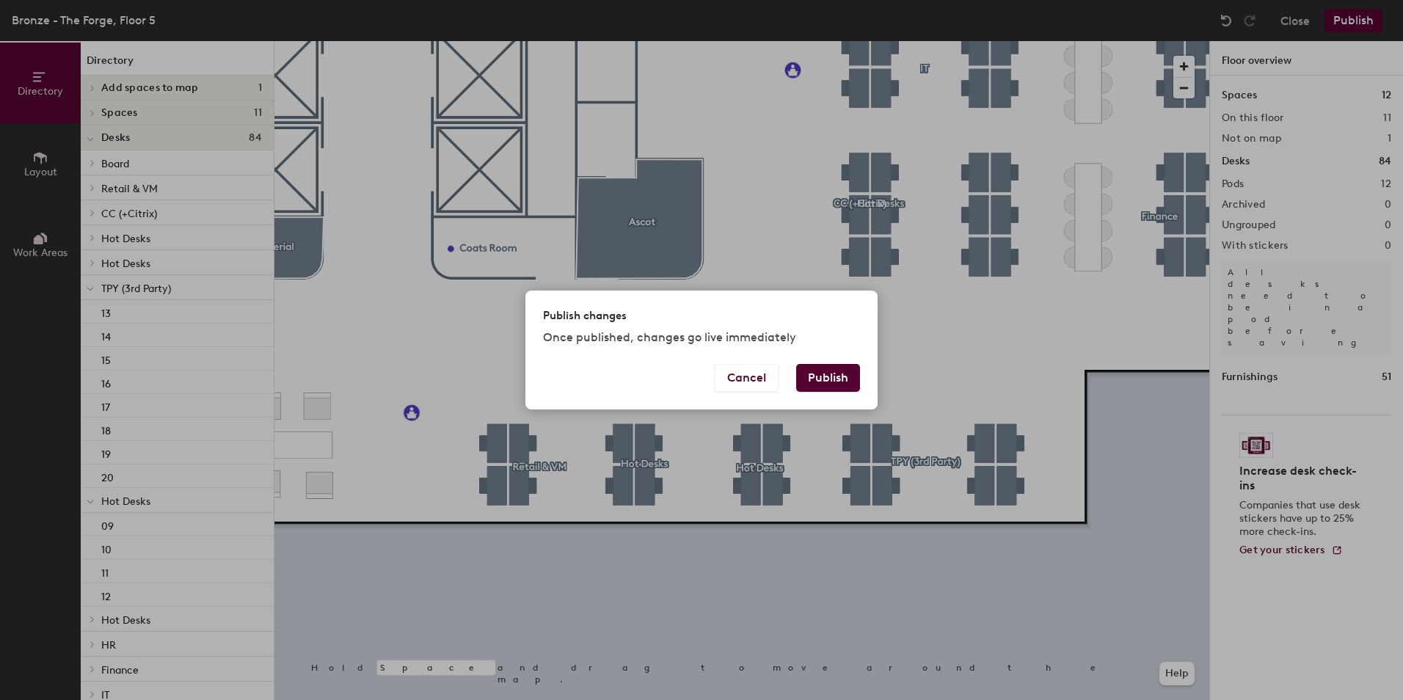
click at [834, 379] on button "Publish" at bounding box center [828, 378] width 64 height 28
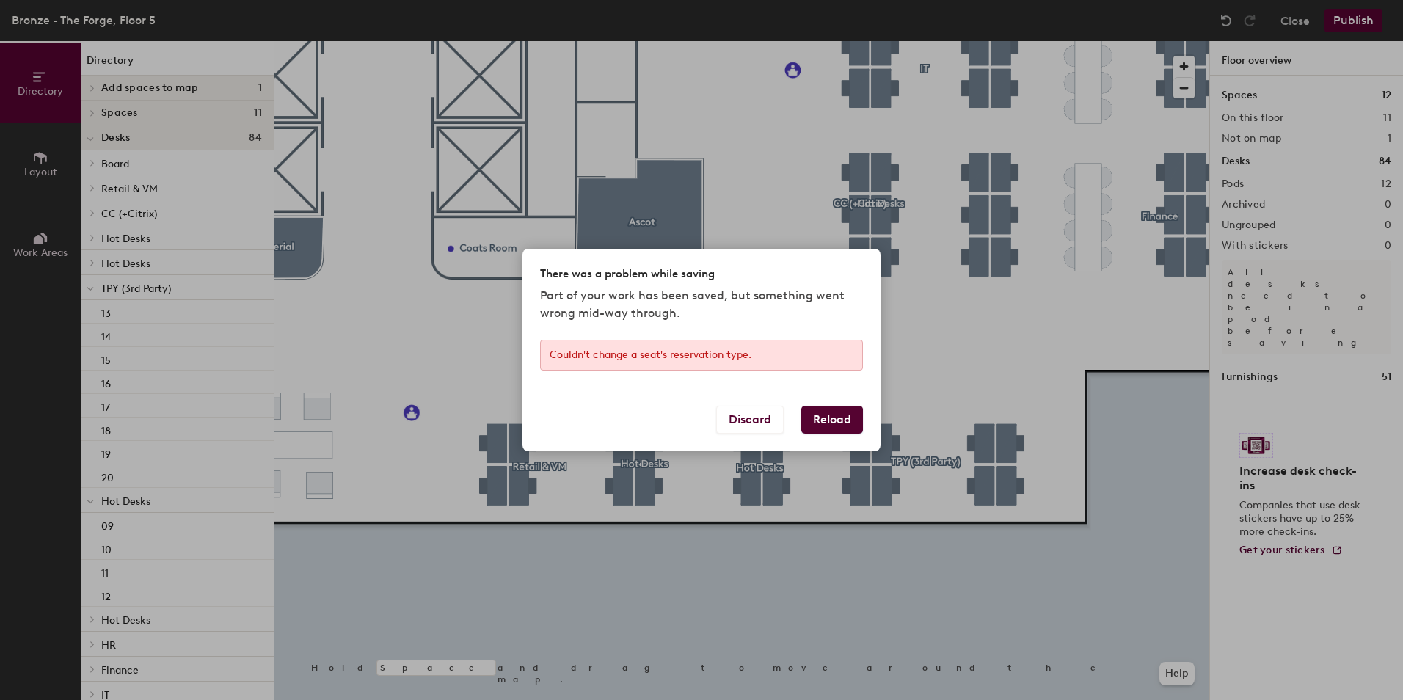
click at [818, 420] on button "Reload" at bounding box center [832, 420] width 62 height 28
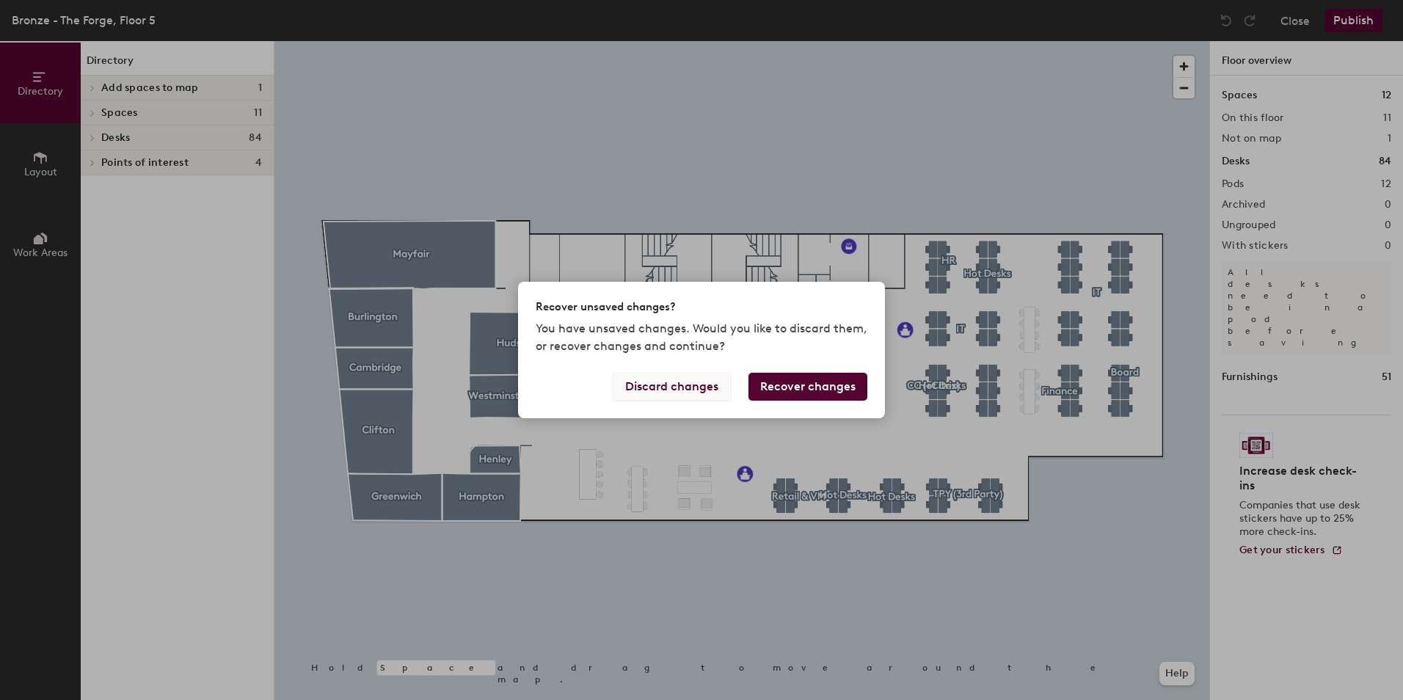
click at [699, 387] on button "Discard changes" at bounding box center [672, 387] width 118 height 28
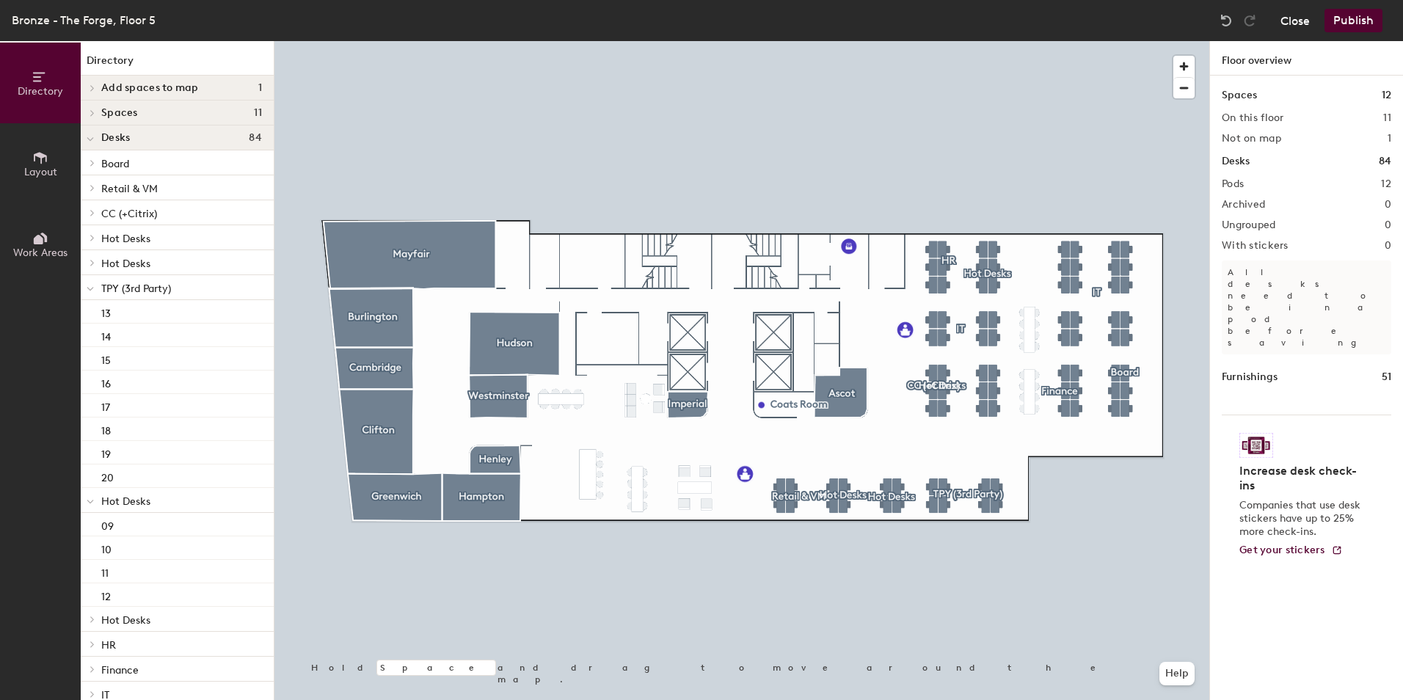
click at [1295, 24] on button "Close" at bounding box center [1294, 20] width 29 height 23
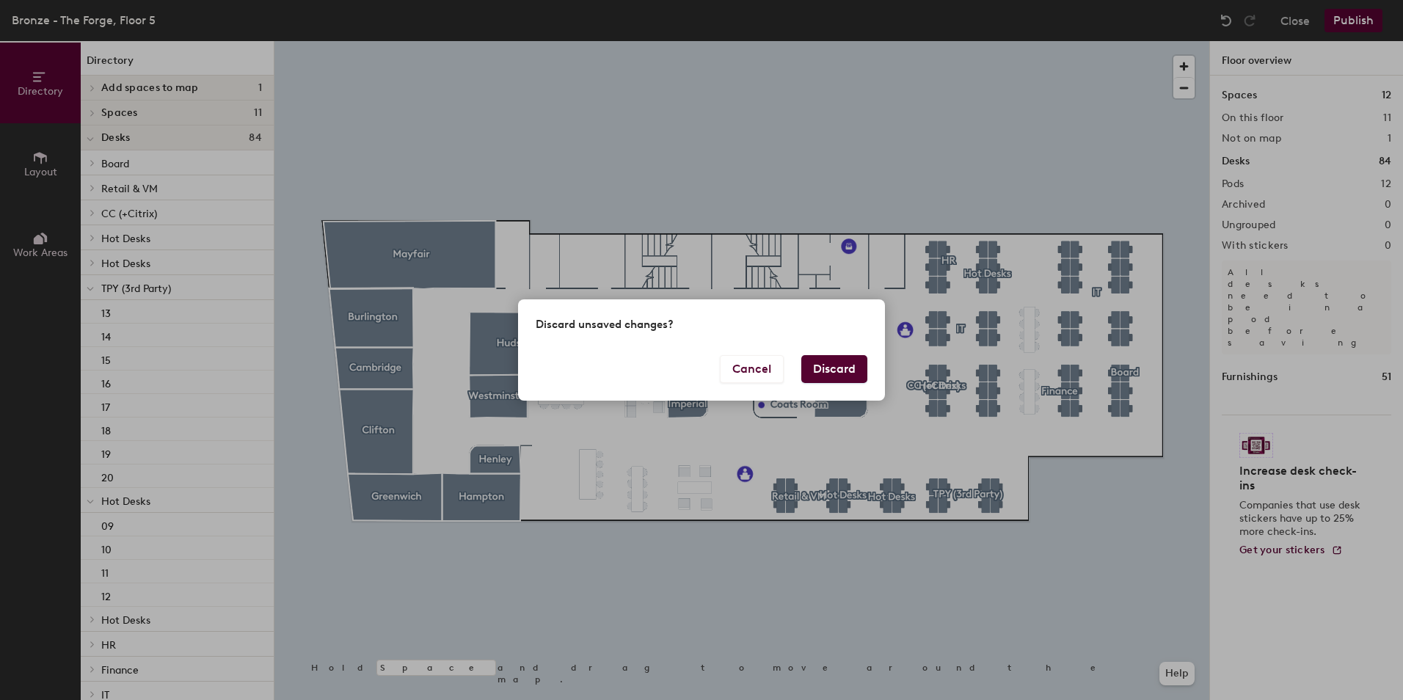
click at [818, 363] on button "Discard" at bounding box center [834, 369] width 66 height 28
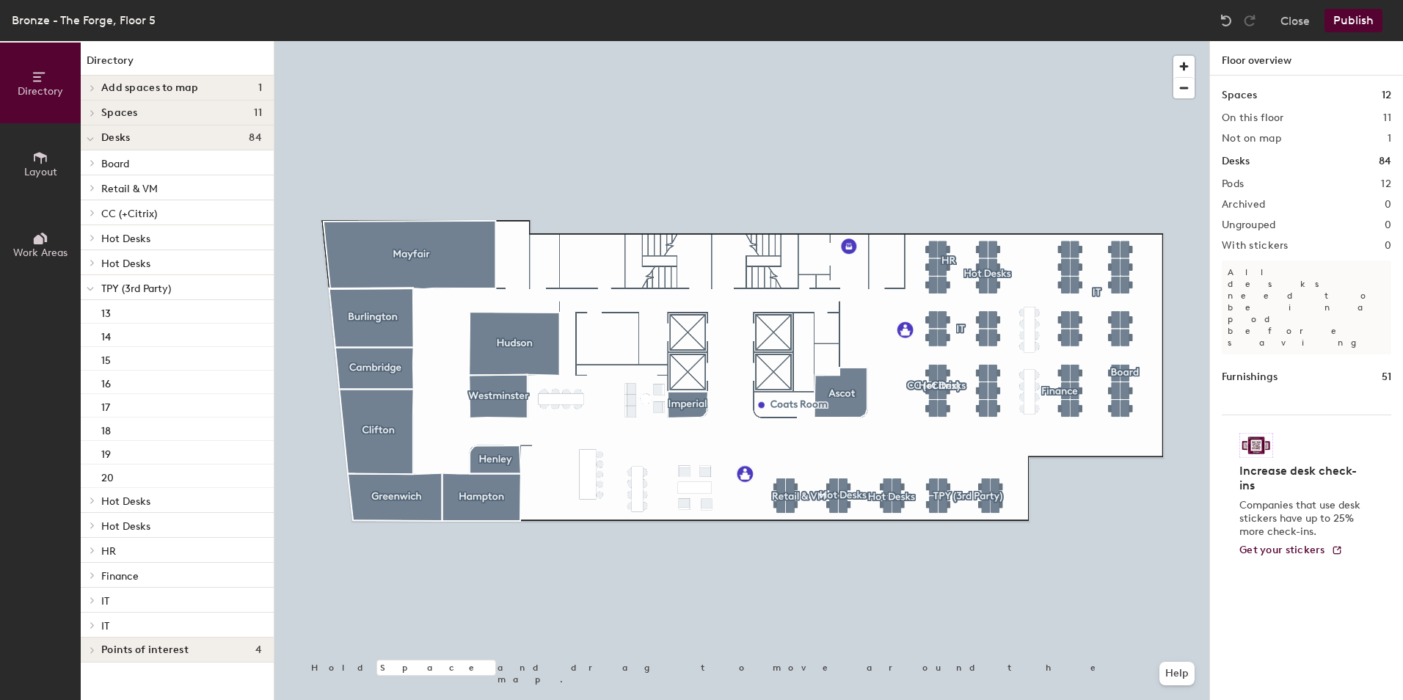
click at [981, 41] on div at bounding box center [741, 41] width 935 height 0
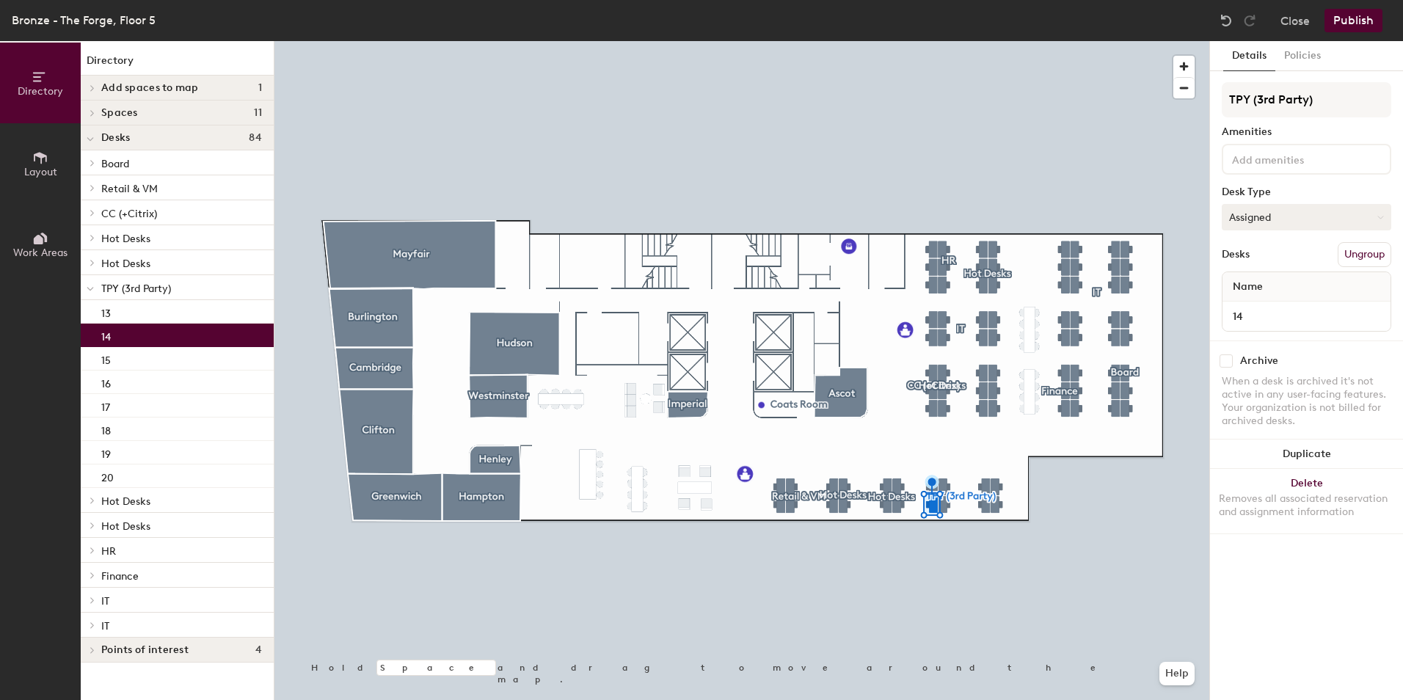
click at [1286, 219] on button "Assigned" at bounding box center [1307, 217] width 170 height 26
click at [1235, 305] on div "Hoteled" at bounding box center [1296, 307] width 147 height 22
click at [1358, 21] on button "Publish" at bounding box center [1354, 20] width 58 height 23
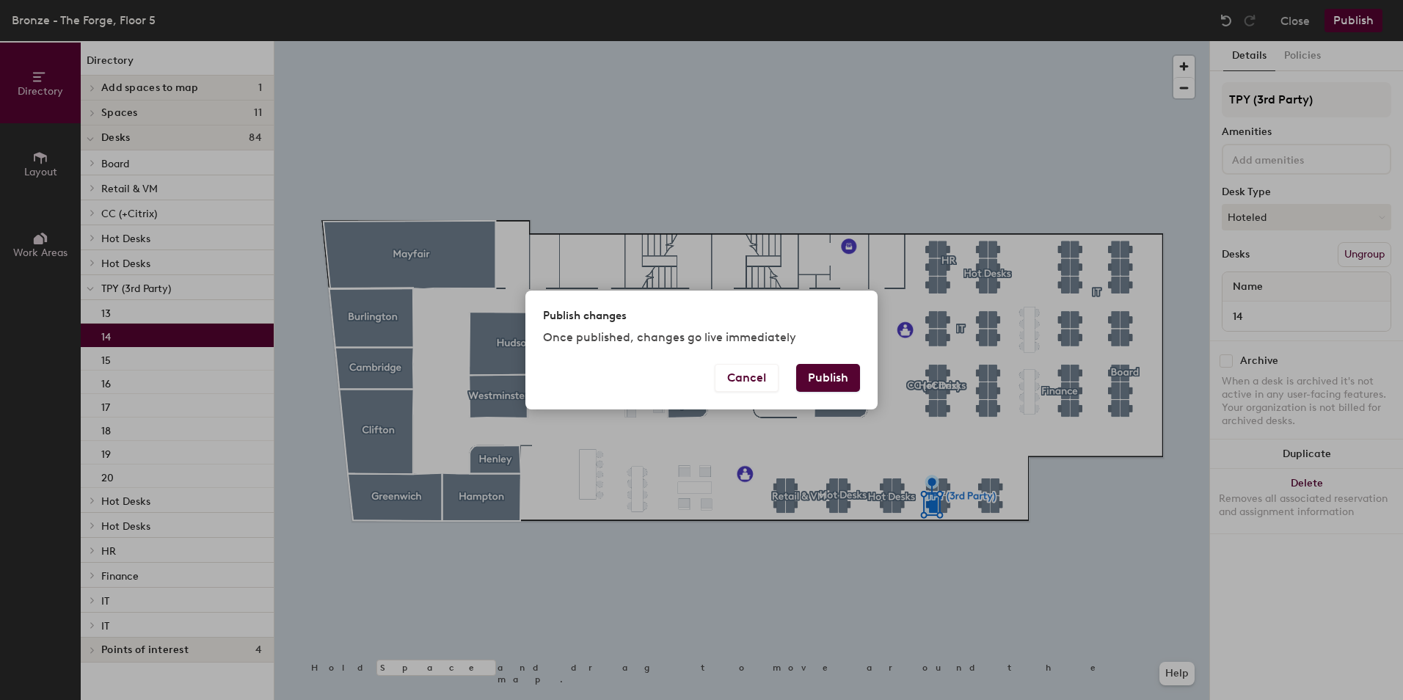
click at [851, 374] on button "Publish" at bounding box center [828, 378] width 64 height 28
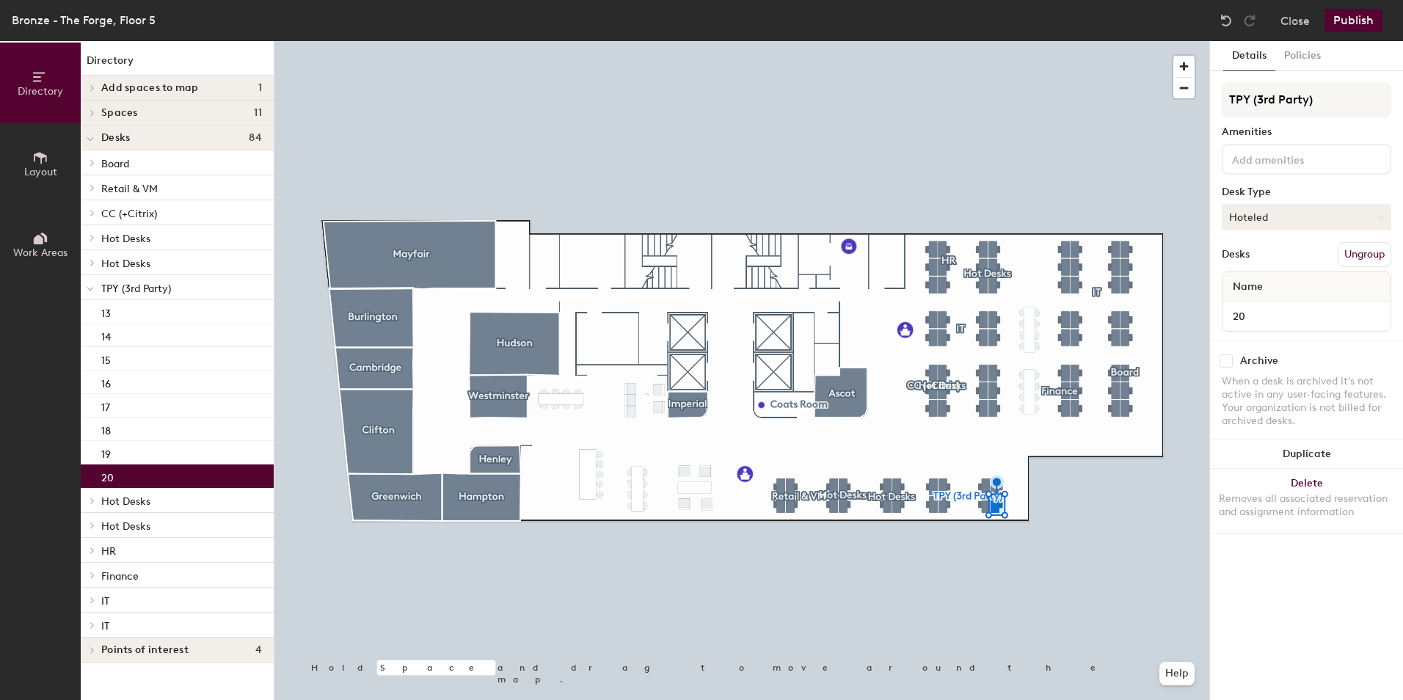
click at [1296, 219] on button "Hoteled" at bounding box center [1307, 217] width 170 height 26
click at [1267, 263] on div "Assigned" at bounding box center [1296, 263] width 147 height 22
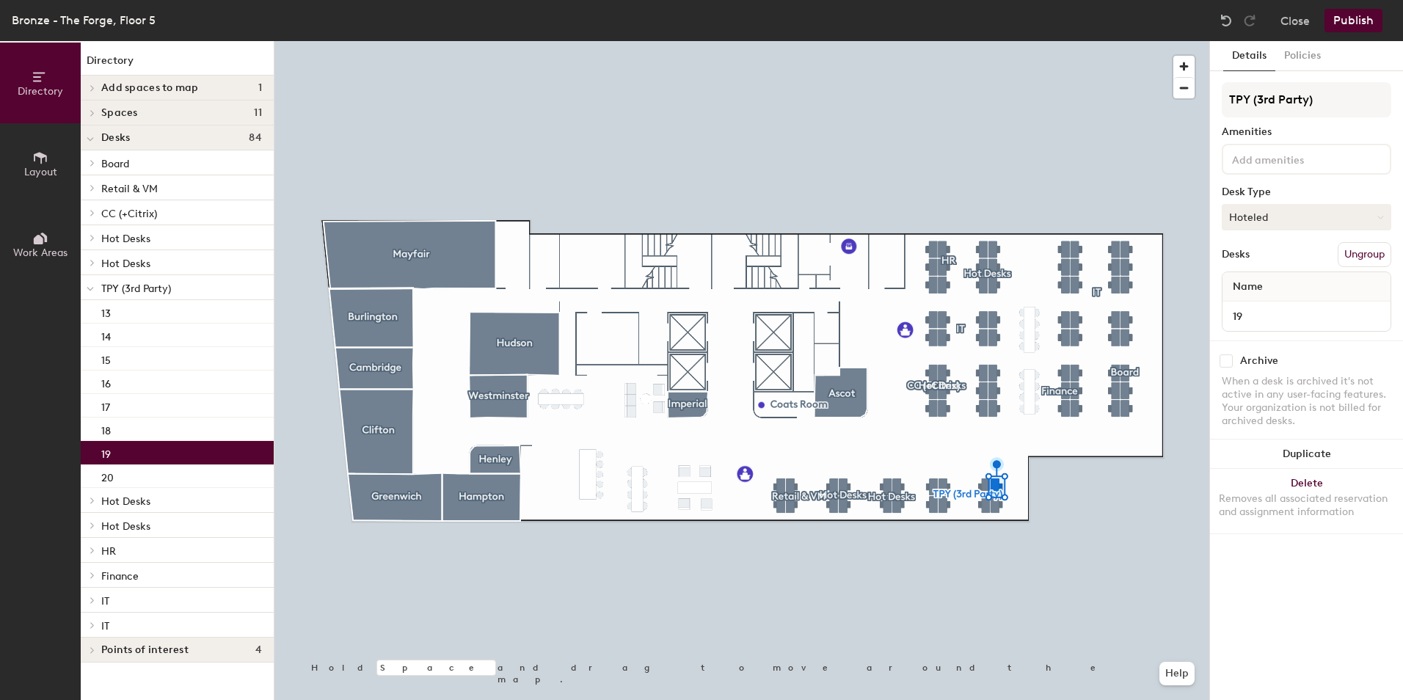
click at [1259, 214] on button "Hoteled" at bounding box center [1307, 217] width 170 height 26
click at [1261, 263] on div "Assigned" at bounding box center [1296, 263] width 147 height 22
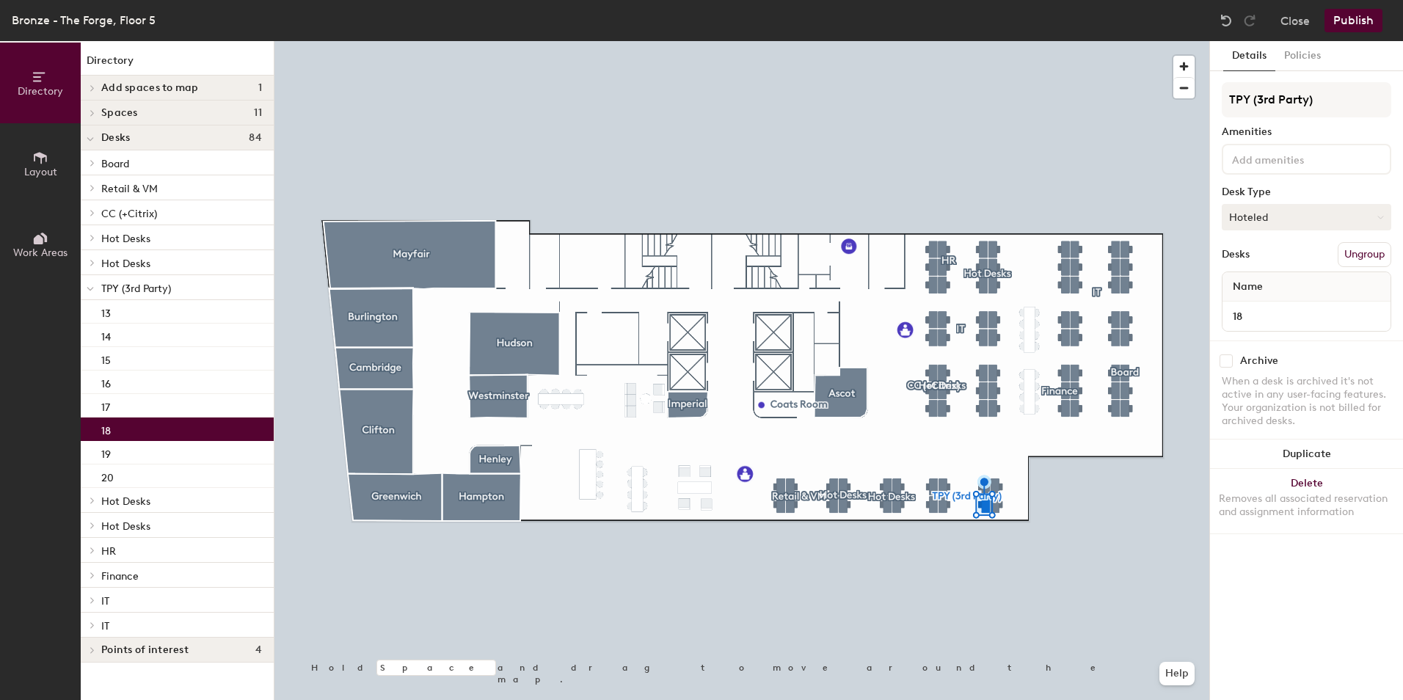
click at [1263, 222] on button "Hoteled" at bounding box center [1307, 217] width 170 height 26
click at [1259, 259] on div "Assigned" at bounding box center [1296, 263] width 147 height 22
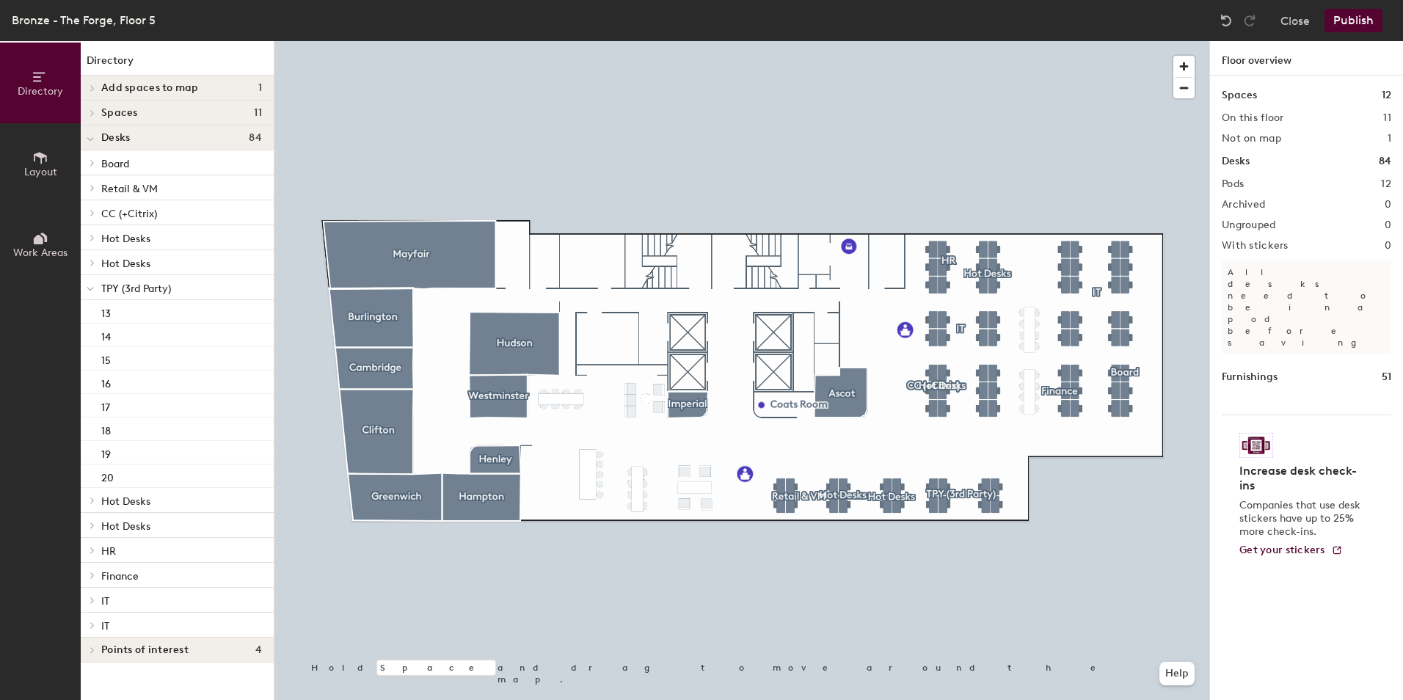
click at [1357, 23] on button "Publish" at bounding box center [1354, 20] width 58 height 23
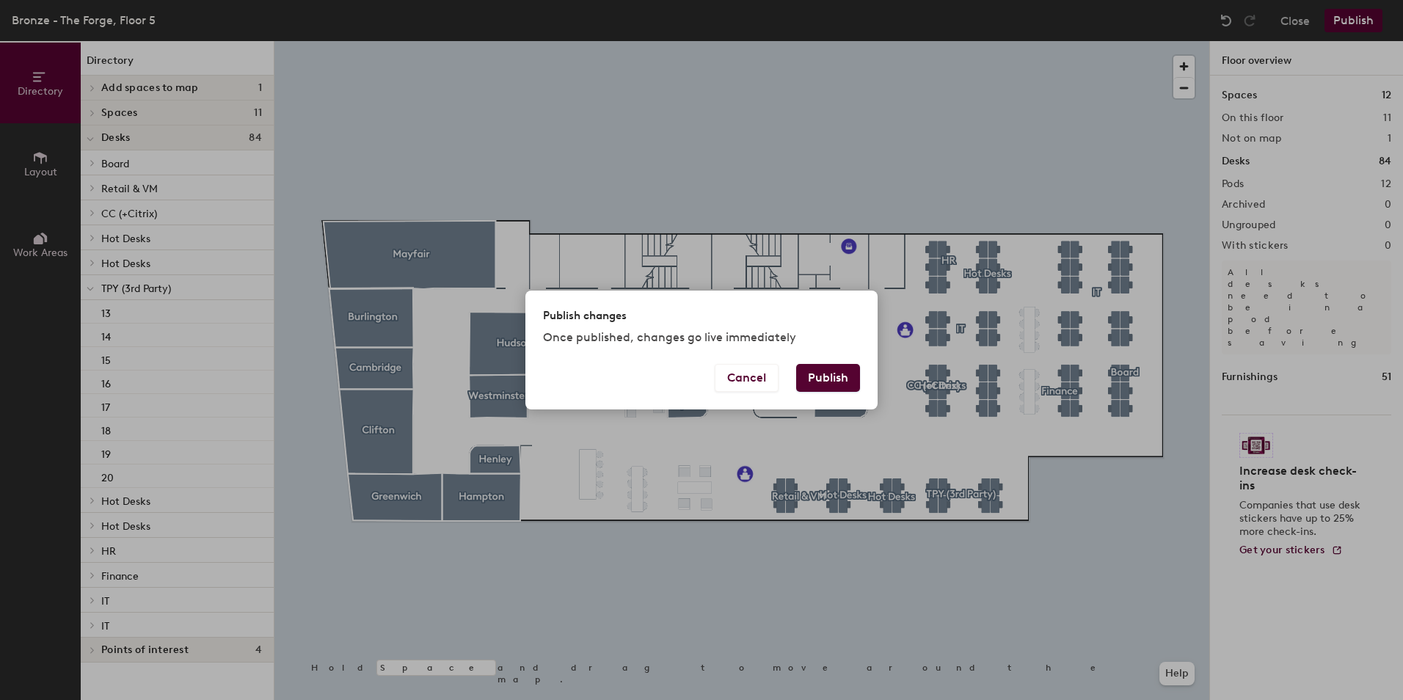
click at [852, 367] on button "Publish" at bounding box center [828, 378] width 64 height 28
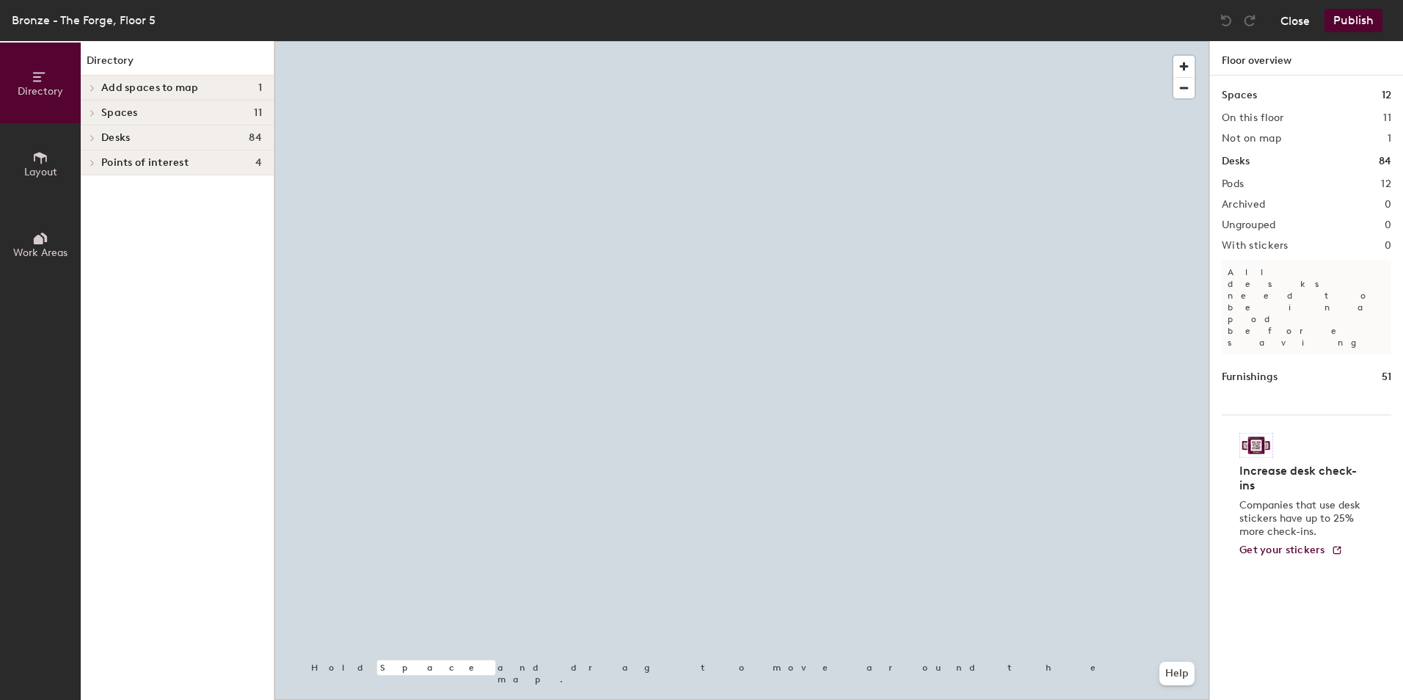
click at [1305, 20] on button "Close" at bounding box center [1294, 20] width 29 height 23
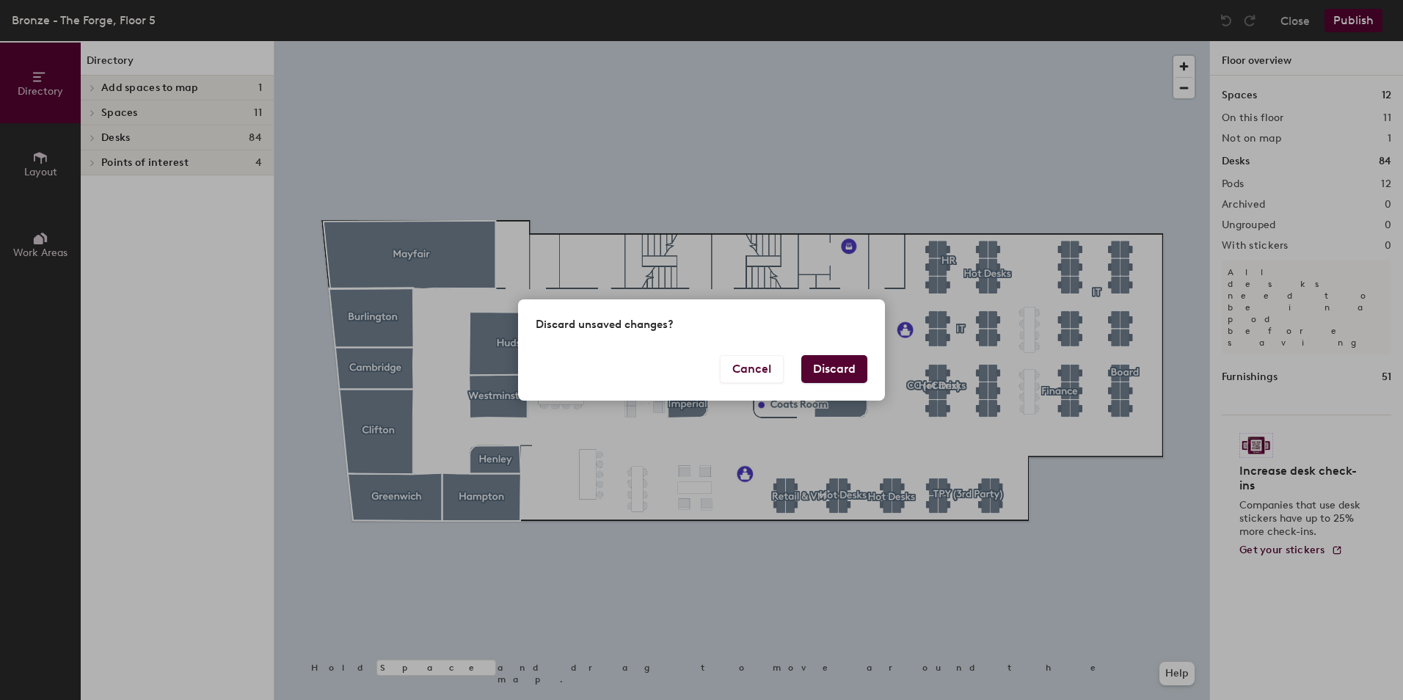
click at [827, 366] on button "Discard" at bounding box center [834, 369] width 66 height 28
